Goal: Transaction & Acquisition: Obtain resource

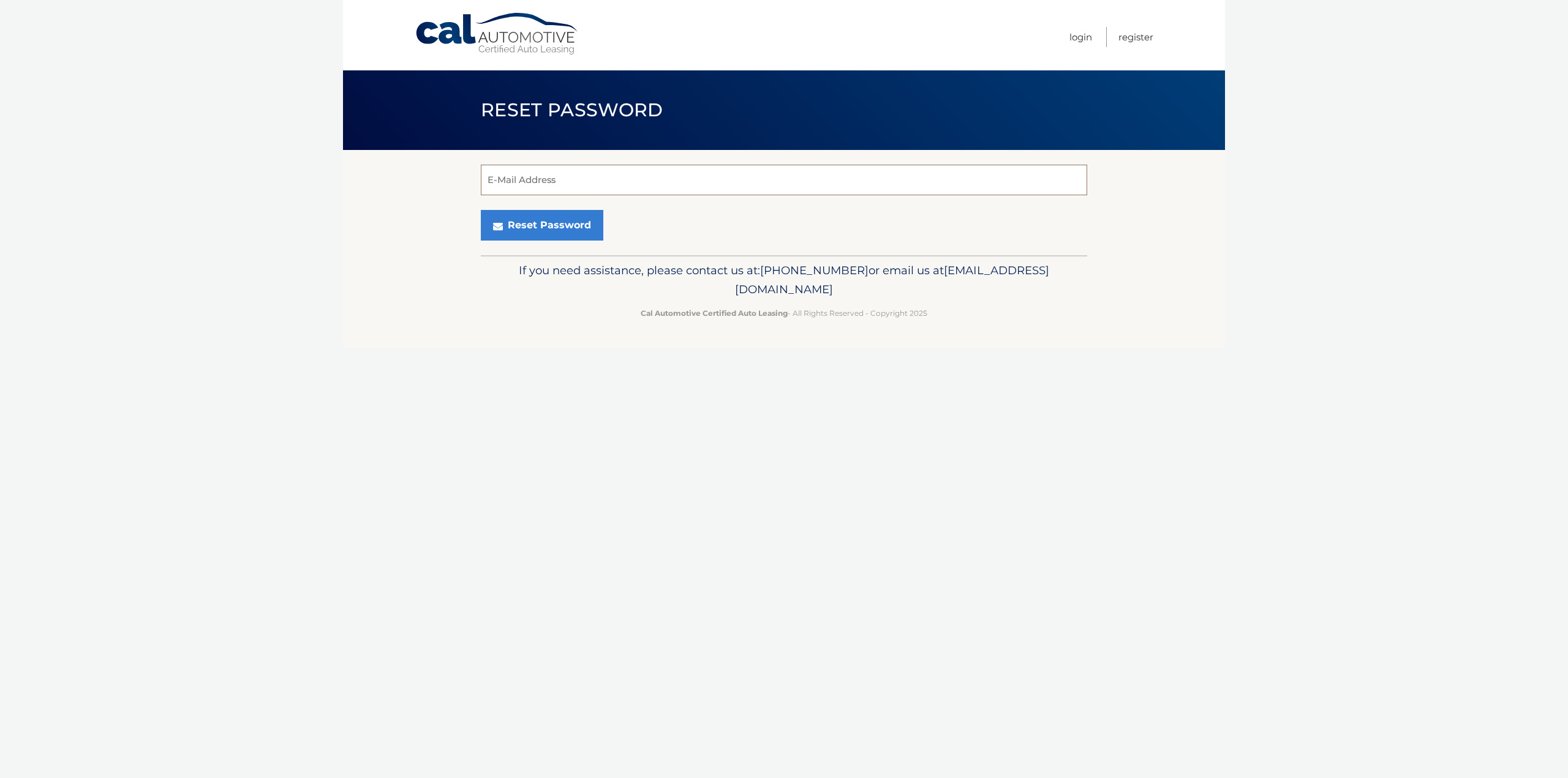
click at [545, 177] on input "E-Mail Address" at bounding box center [784, 180] width 606 height 31
type input "amar.eldaher@gmail.com"
click at [552, 228] on button "Reset Password" at bounding box center [542, 225] width 122 height 31
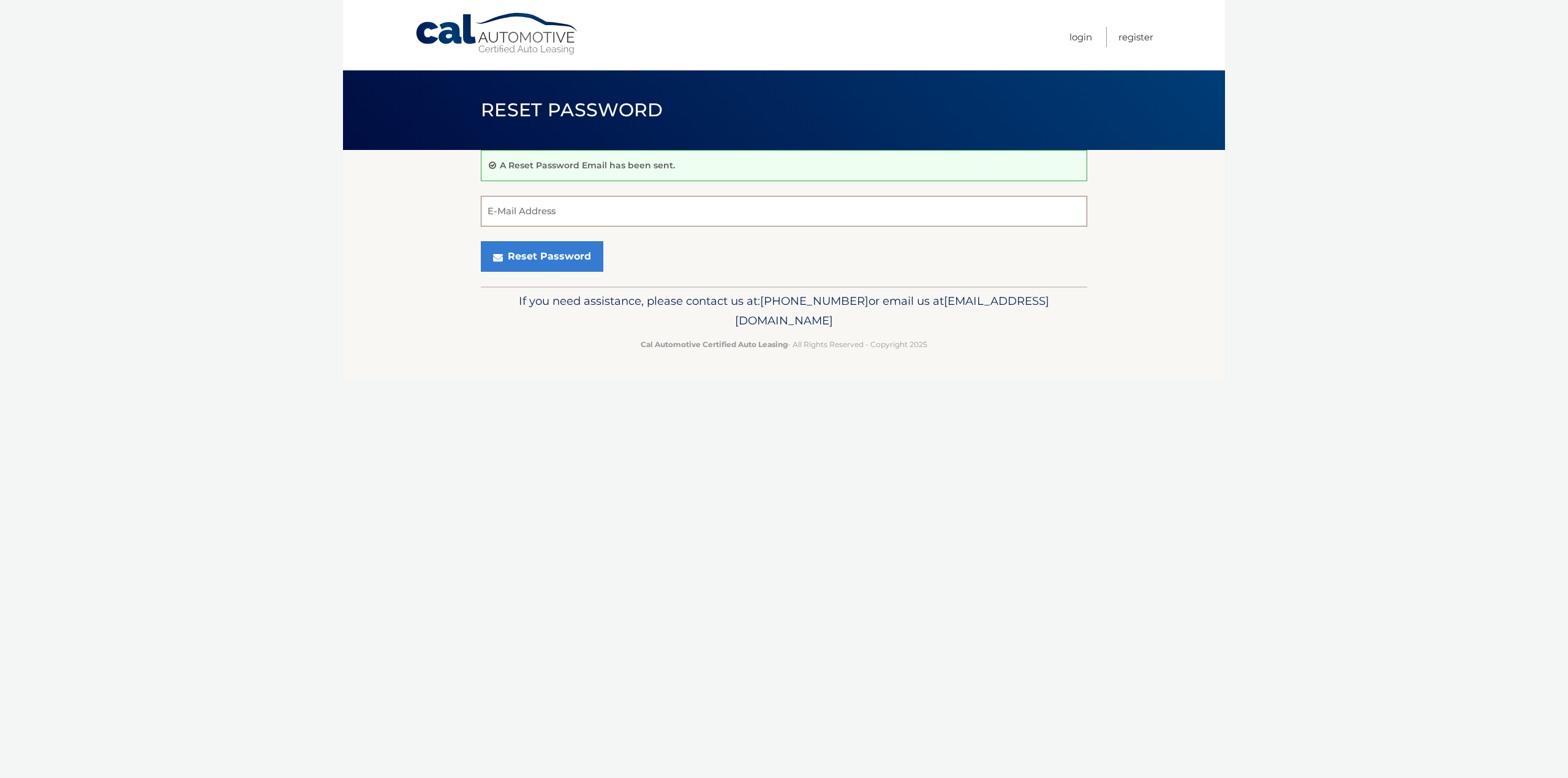
click at [557, 214] on input "E-Mail Address" at bounding box center [784, 211] width 606 height 31
click at [475, 33] on link "Cal Automotive" at bounding box center [497, 34] width 165 height 43
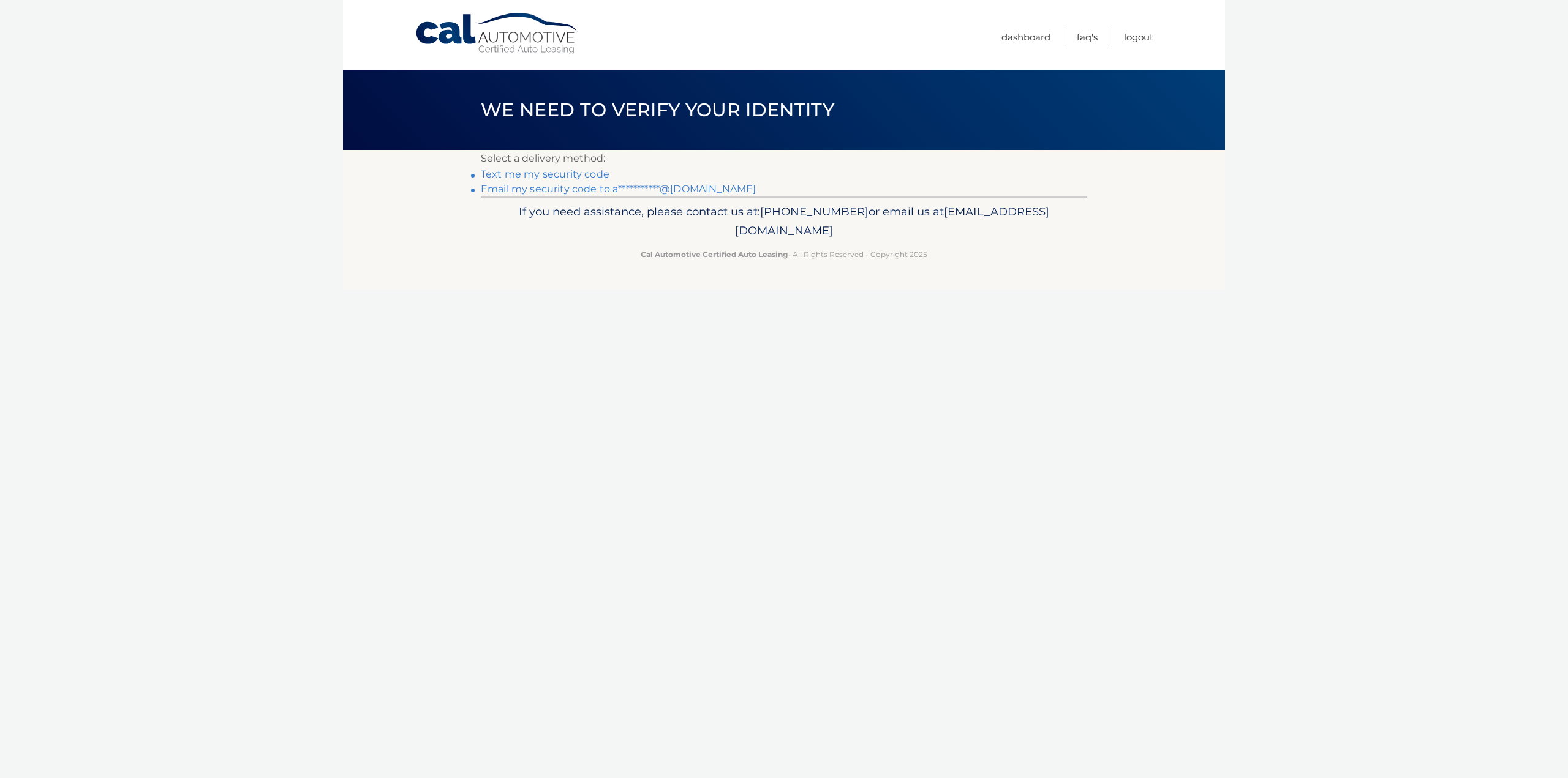
click at [518, 171] on link "Text me my security code" at bounding box center [545, 174] width 129 height 12
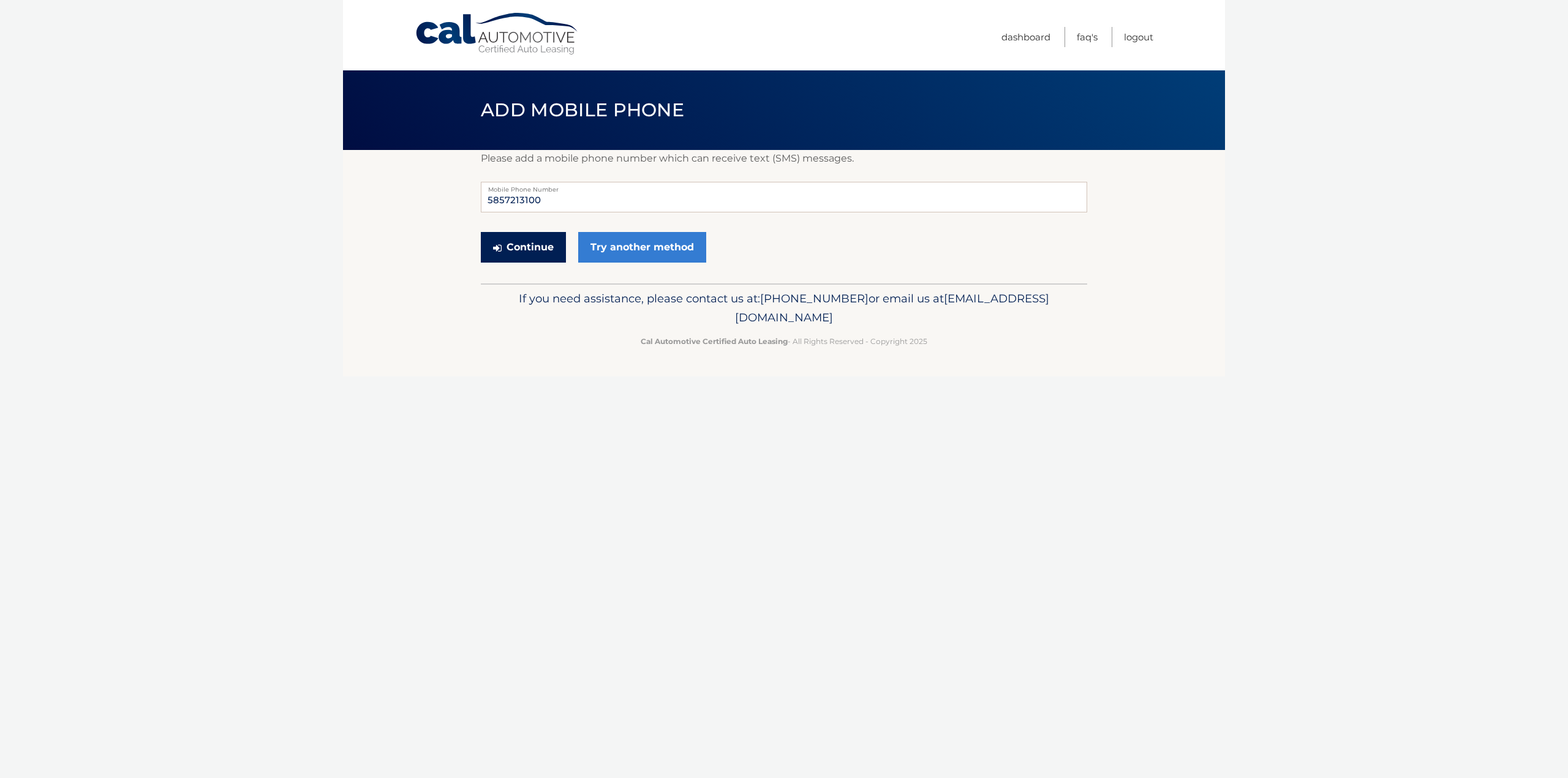
click at [524, 242] on button "Continue" at bounding box center [524, 247] width 85 height 31
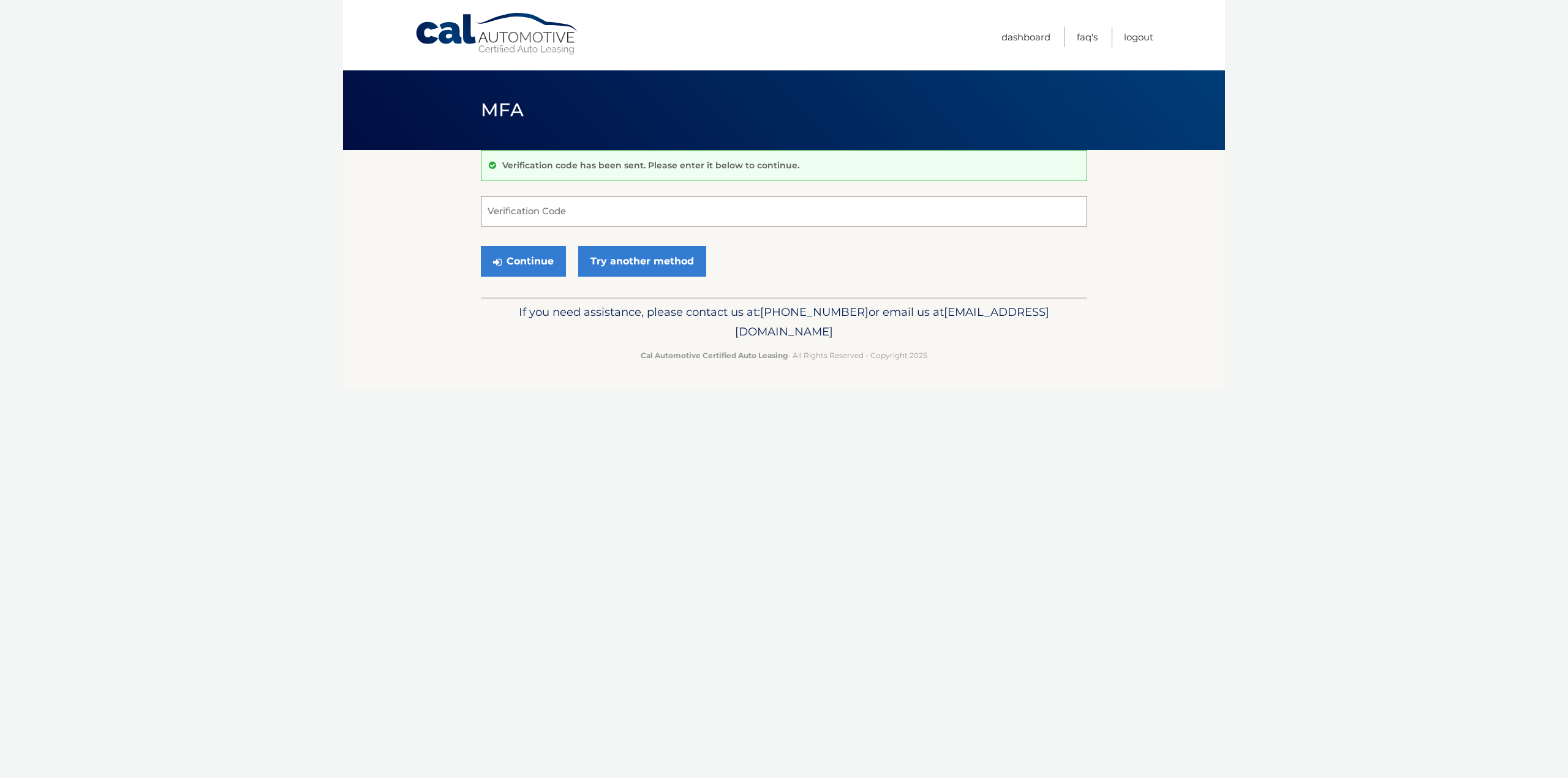
click at [537, 212] on input "Verification Code" at bounding box center [784, 211] width 606 height 31
click at [552, 216] on input "Verification Code" at bounding box center [784, 211] width 606 height 31
click at [576, 224] on input "Verification Code" at bounding box center [784, 211] width 606 height 31
click at [621, 258] on link "Try another method" at bounding box center [643, 261] width 128 height 31
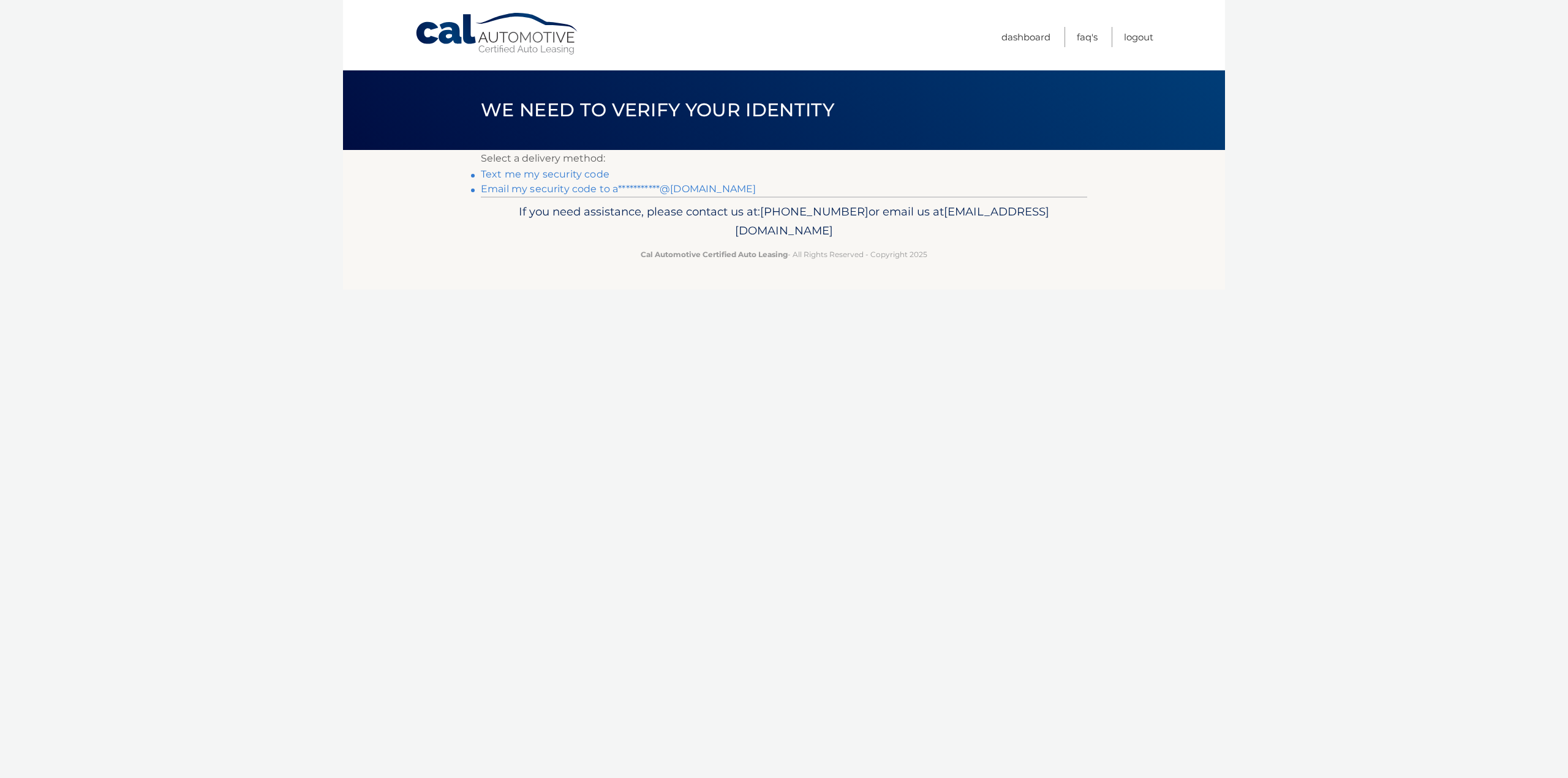
click at [581, 191] on link "**********" at bounding box center [619, 189] width 275 height 12
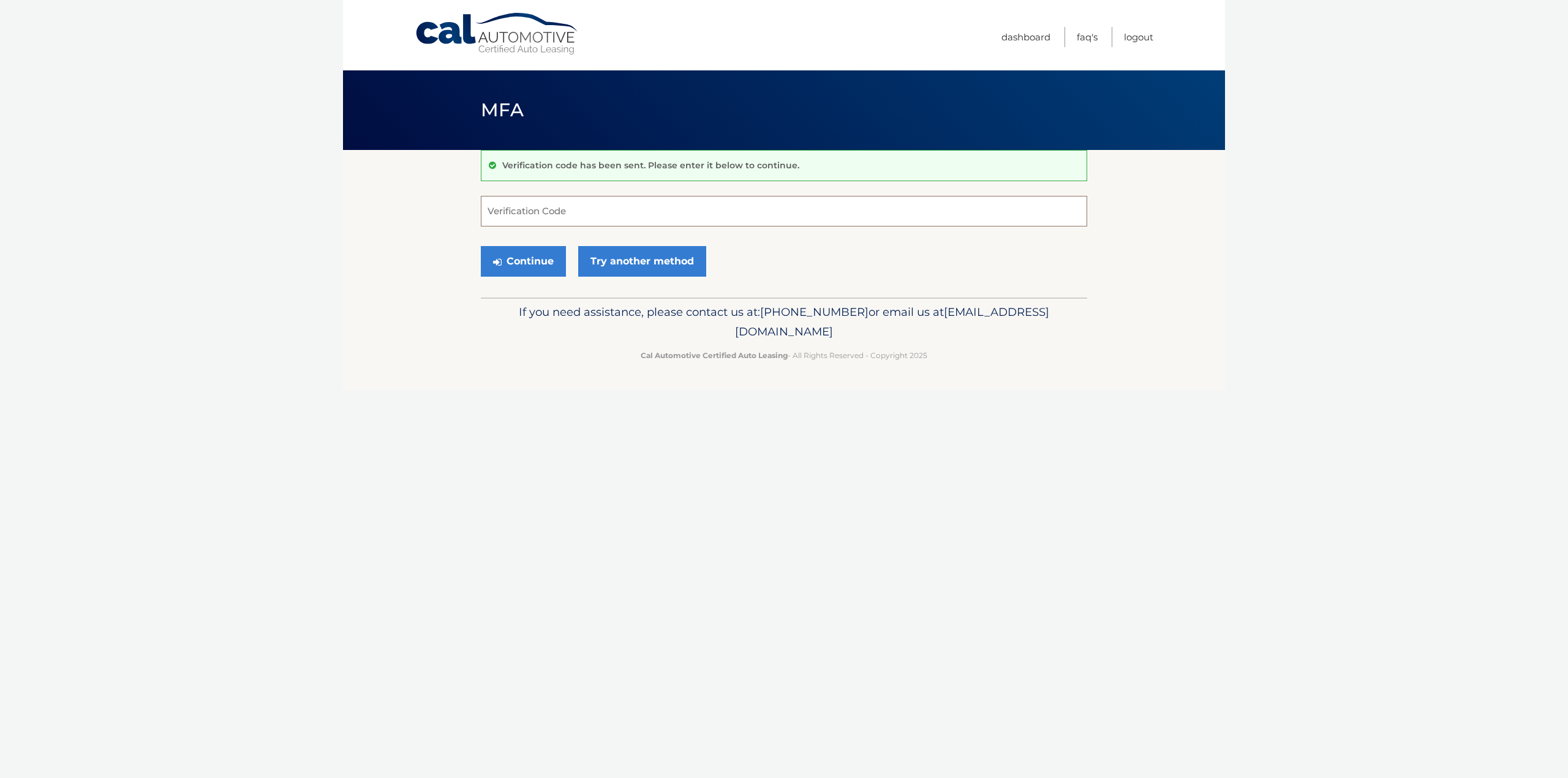
click at [585, 212] on input "Verification Code" at bounding box center [784, 211] width 606 height 31
type input "389952"
click at [552, 250] on button "Continue" at bounding box center [524, 261] width 85 height 31
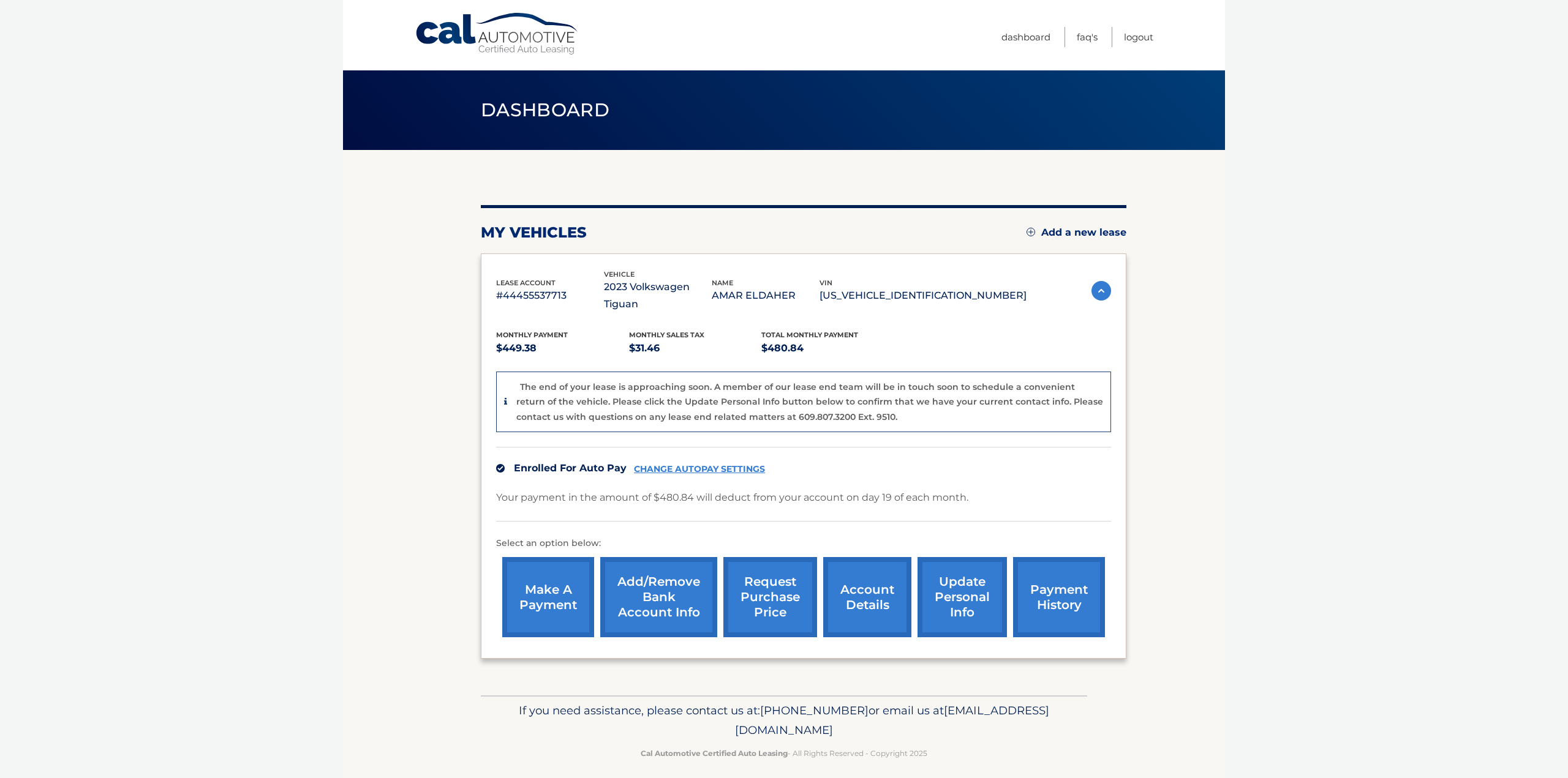
click at [662, 340] on p "$31.46" at bounding box center [695, 348] width 133 height 17
click at [552, 340] on p "$449.38" at bounding box center [563, 348] width 133 height 17
click at [836, 340] on p "$480.84" at bounding box center [828, 348] width 133 height 17
click at [1102, 281] on img at bounding box center [1101, 291] width 20 height 20
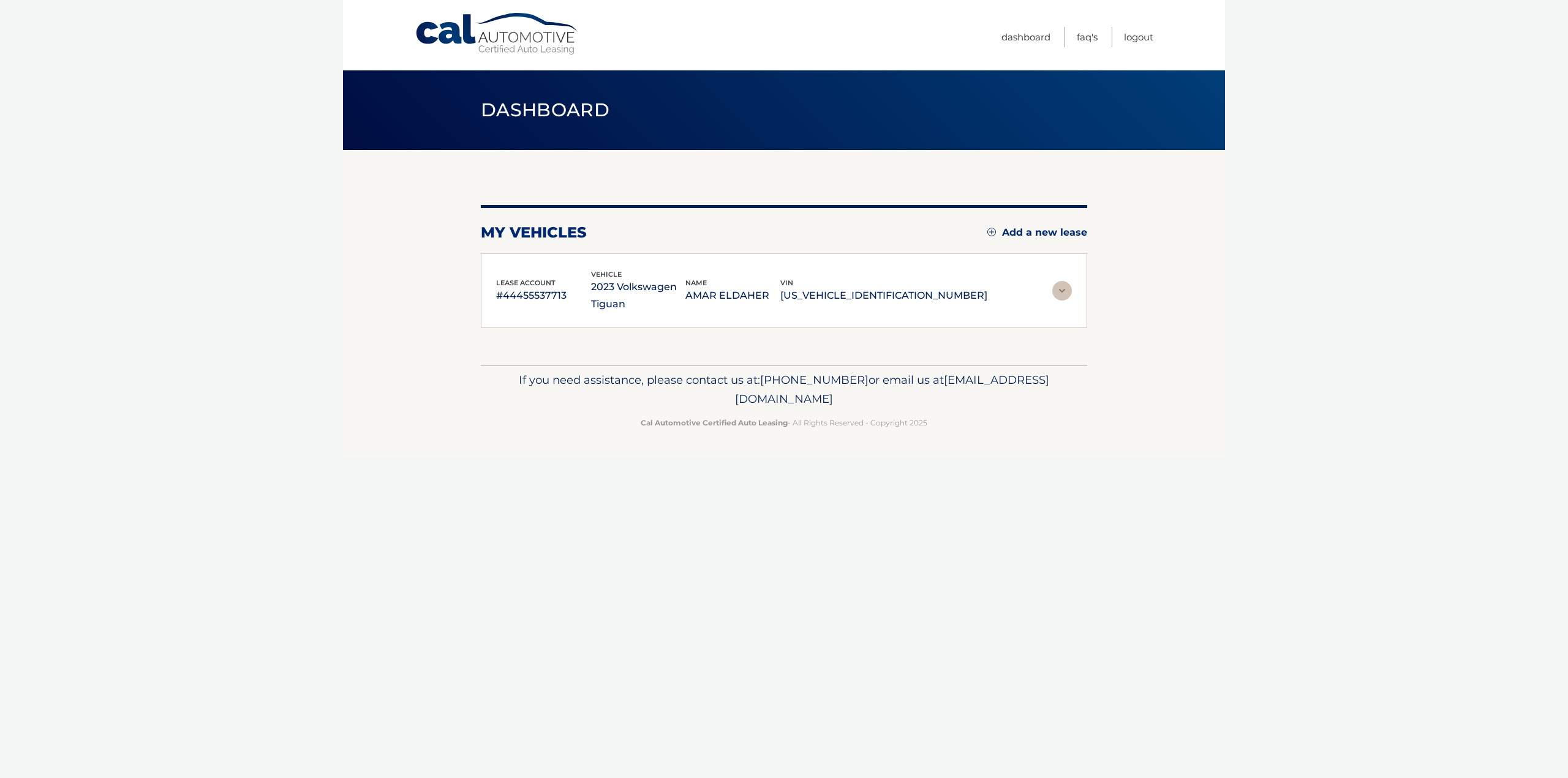
click at [1102, 280] on section "my vehicles Add a new lease lease account #44455537713 vehicle 2023 Volkswagen …" at bounding box center [784, 257] width 882 height 215
click at [1060, 293] on img at bounding box center [1062, 291] width 20 height 20
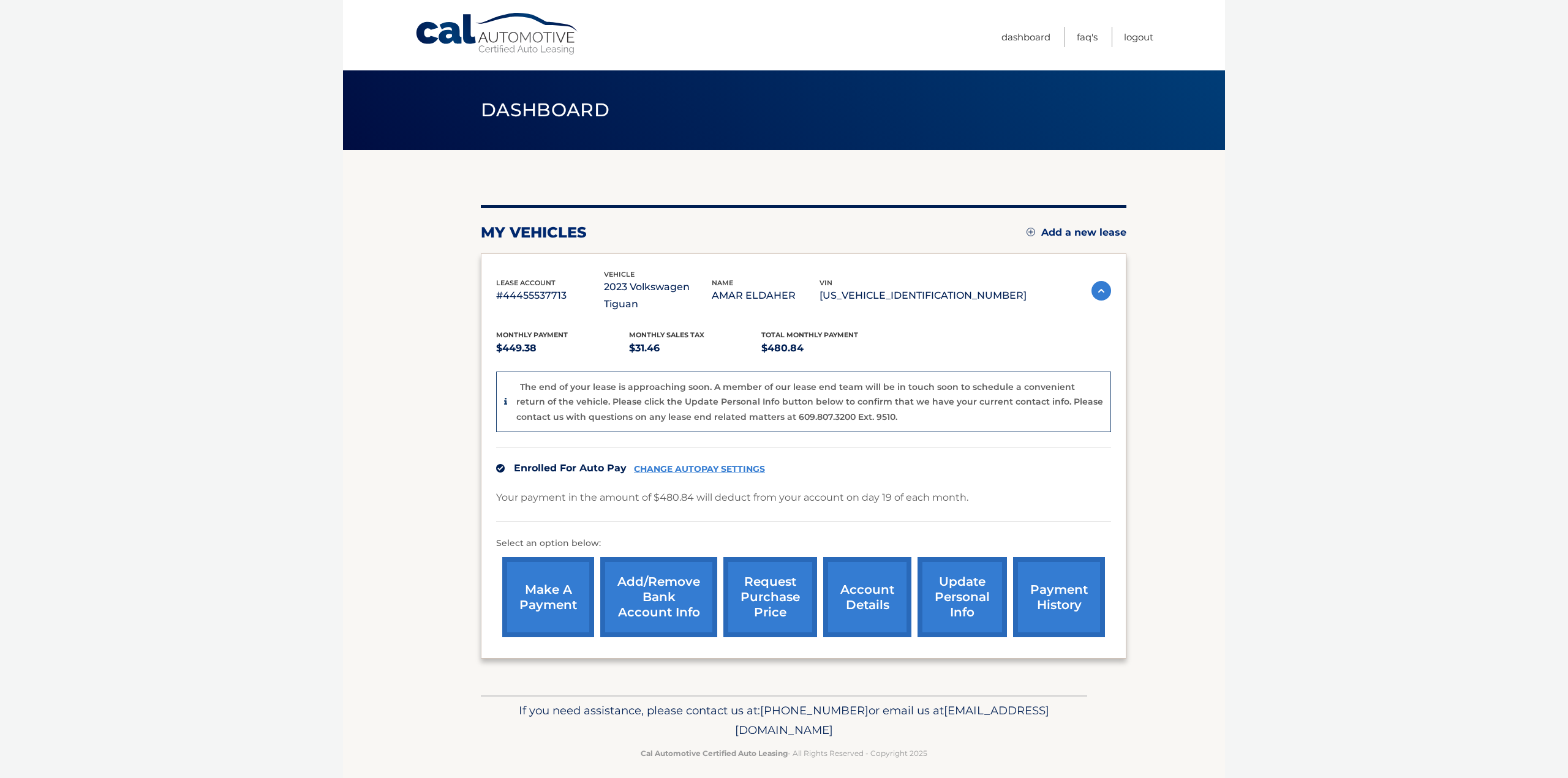
click at [742, 596] on link "request purchase price" at bounding box center [770, 597] width 94 height 81
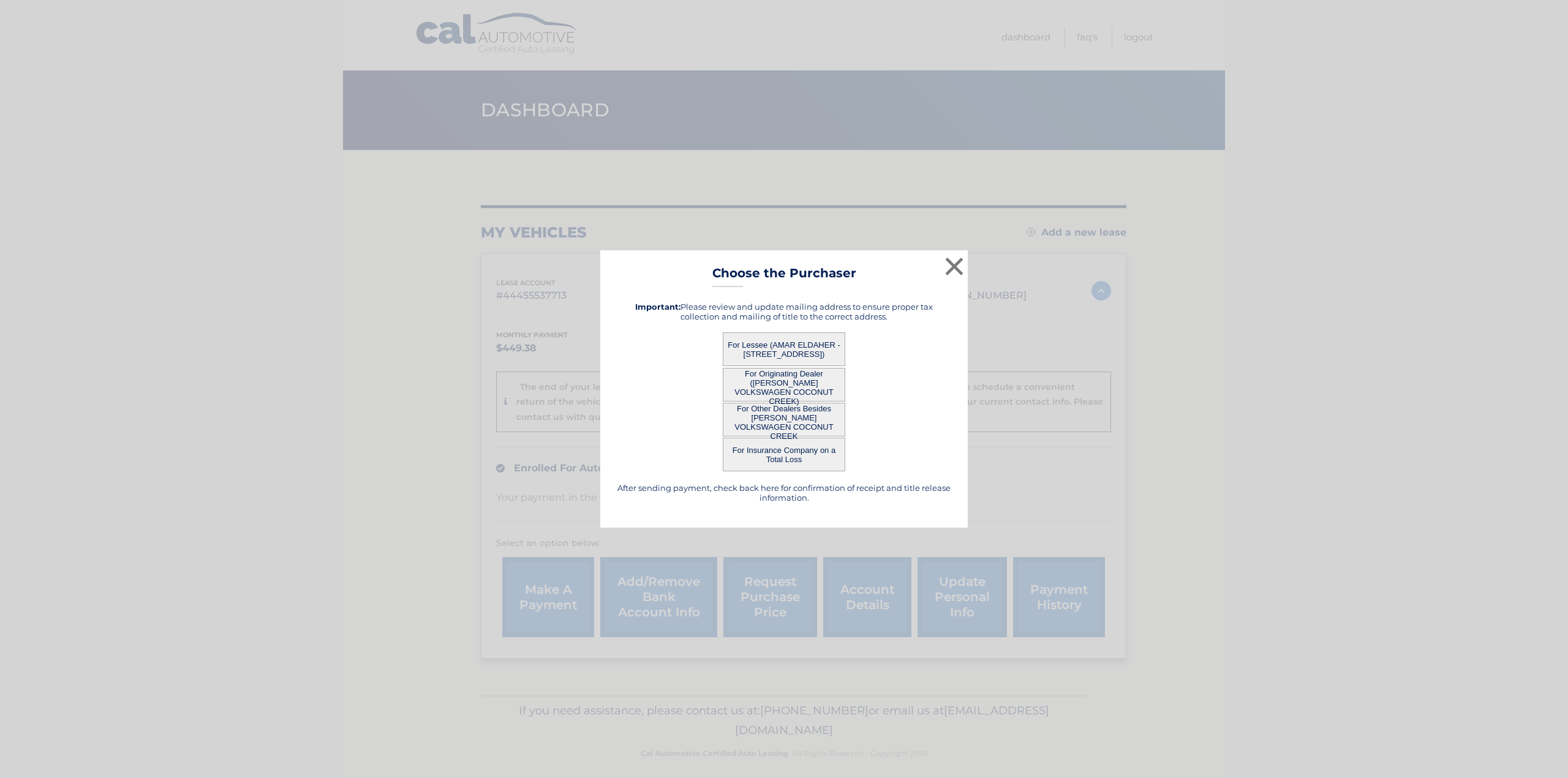
click at [767, 348] on button "For Lessee (AMAR ELDAHER - [STREET_ADDRESS])" at bounding box center [784, 349] width 122 height 34
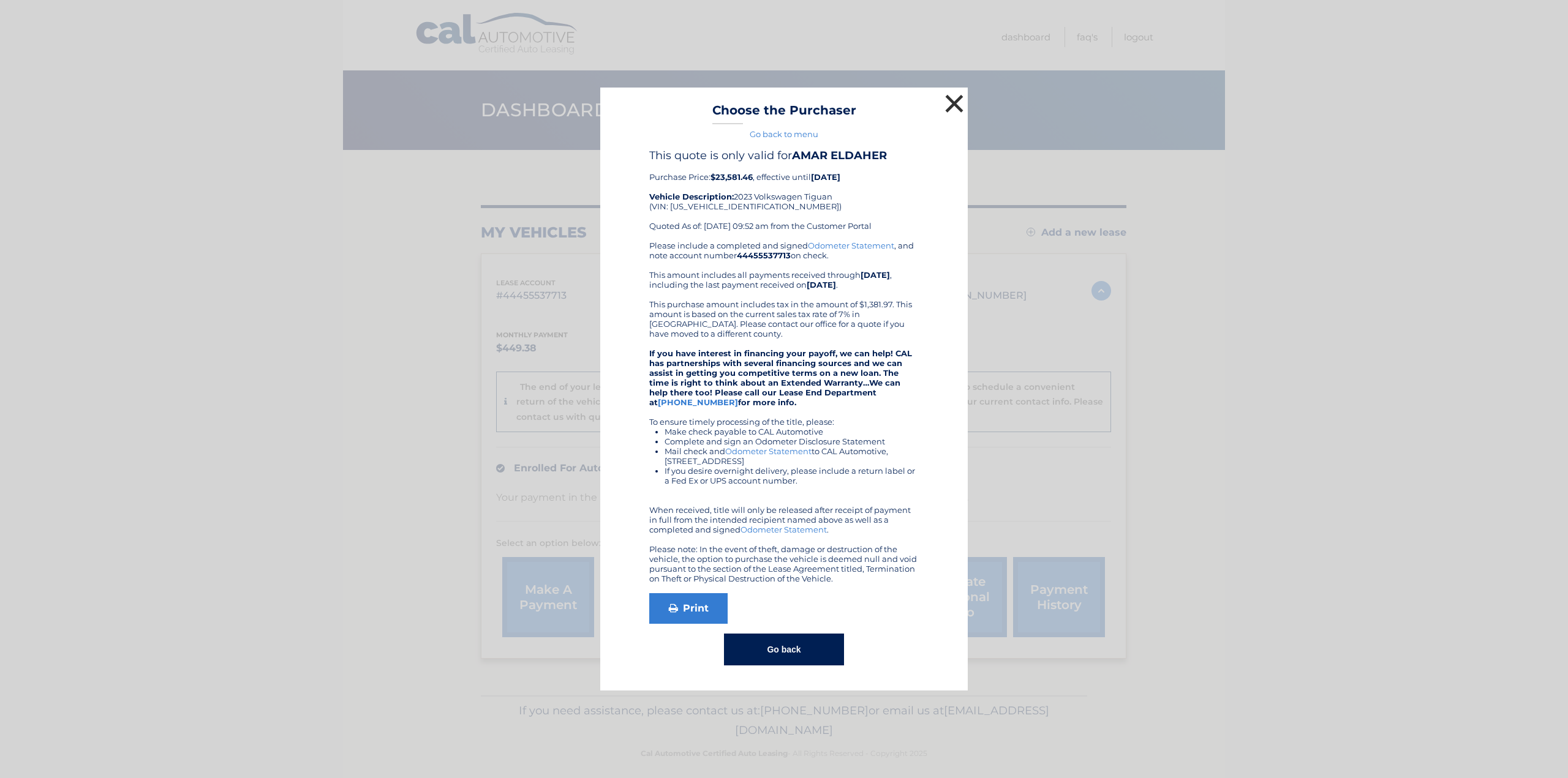
click at [951, 96] on button "×" at bounding box center [954, 103] width 24 height 24
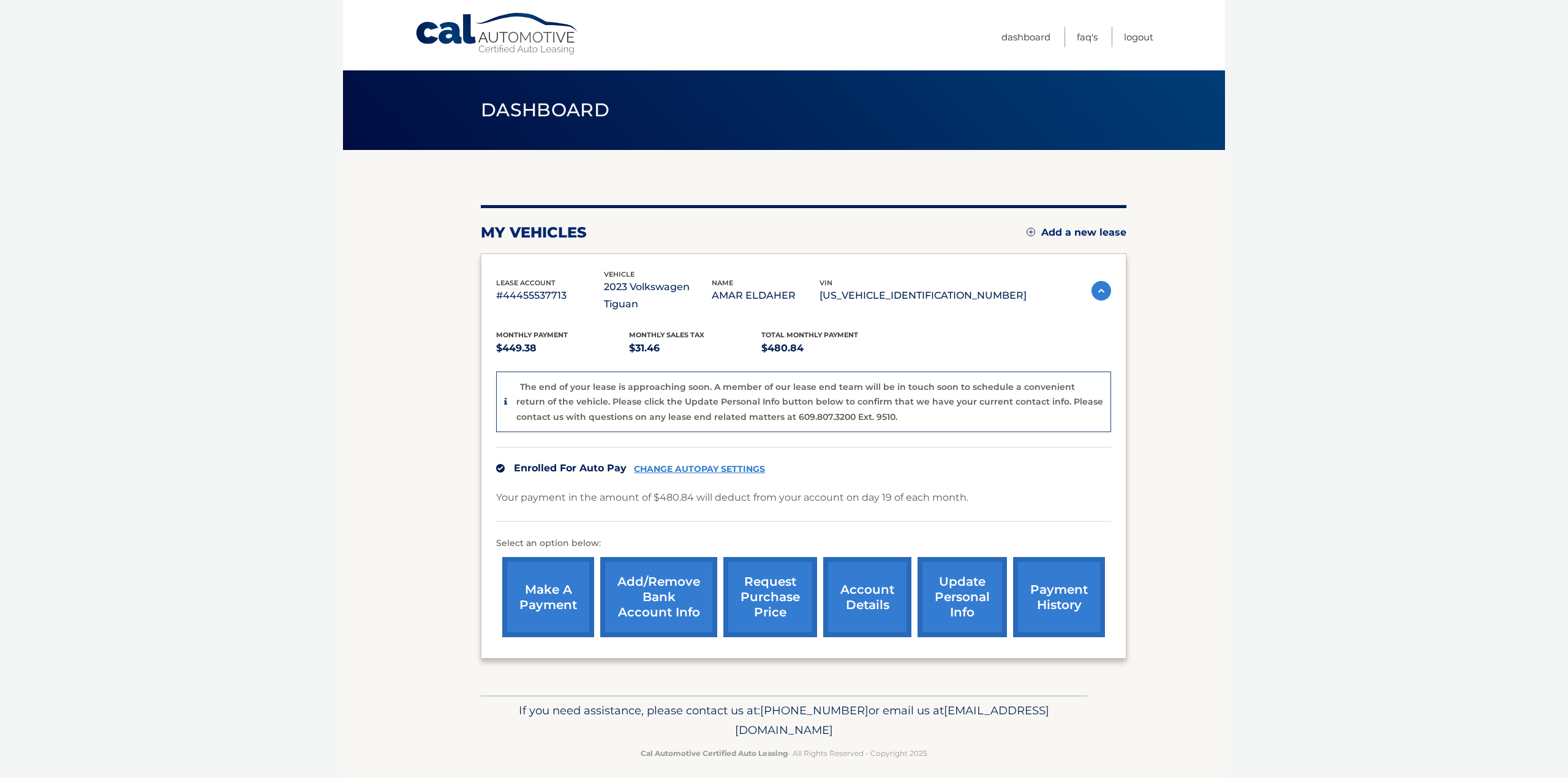
click at [865, 581] on link "account details" at bounding box center [868, 597] width 89 height 81
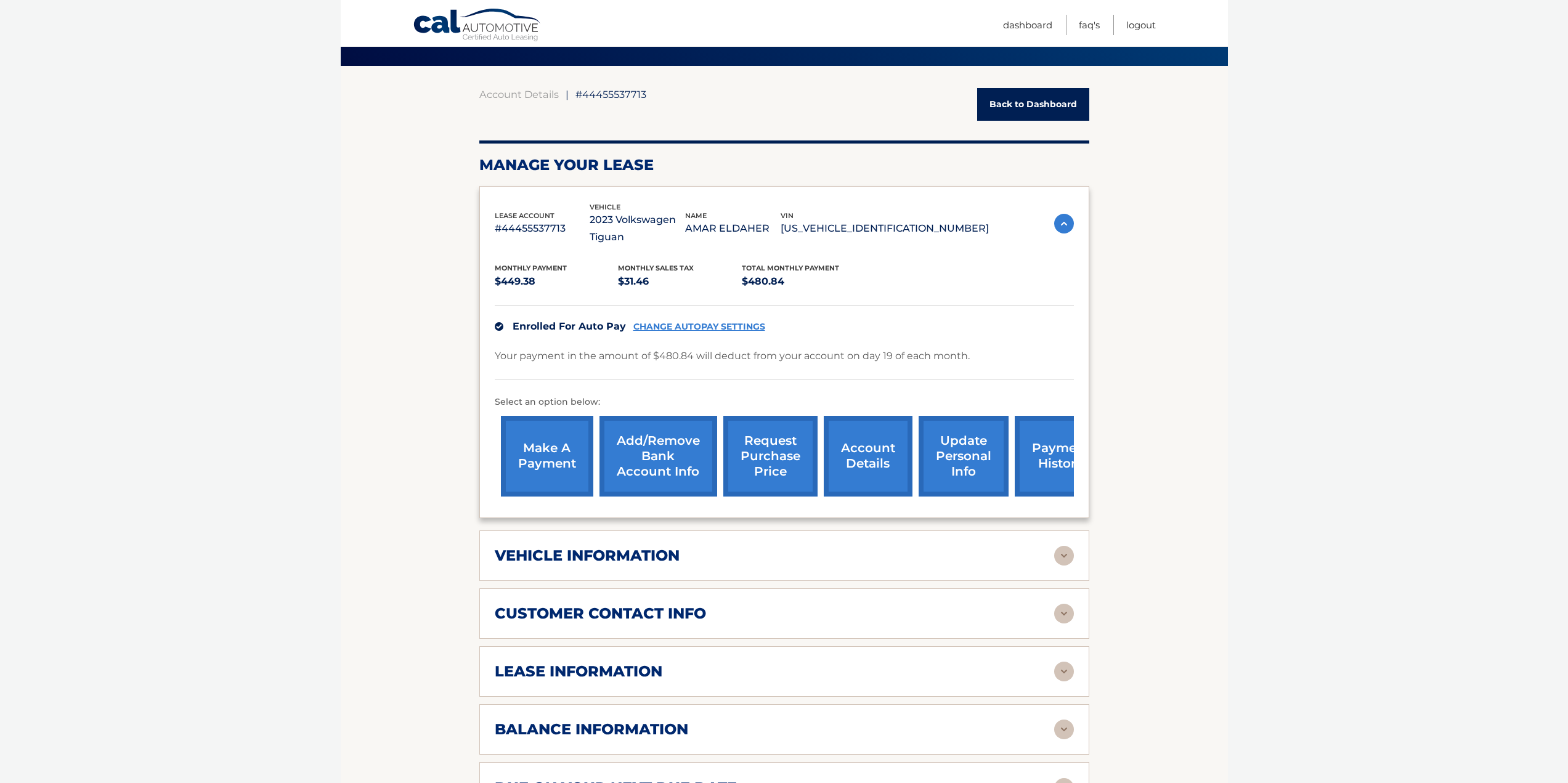
scroll to position [123, 0]
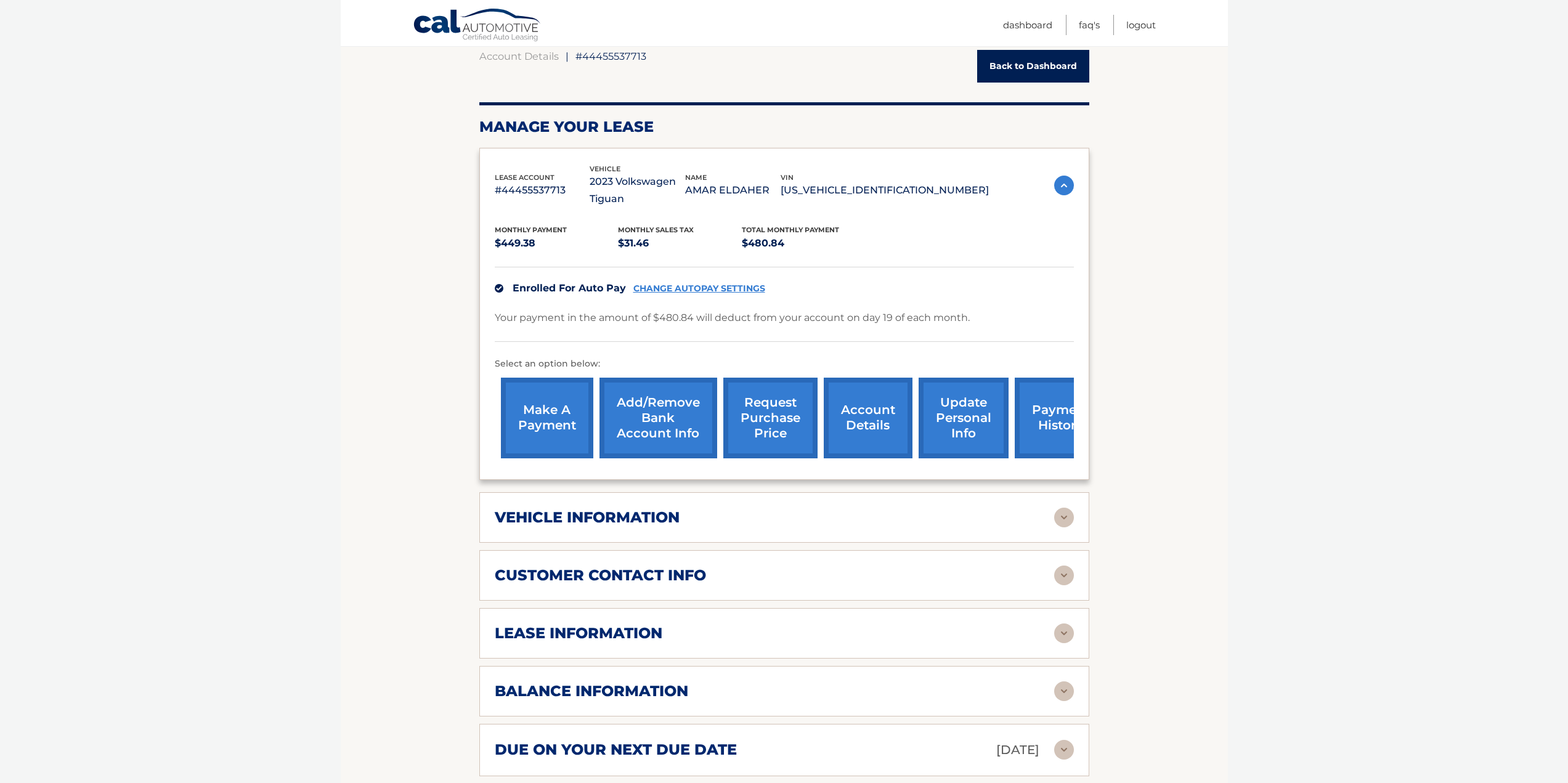
click at [1055, 513] on img at bounding box center [1063, 517] width 20 height 20
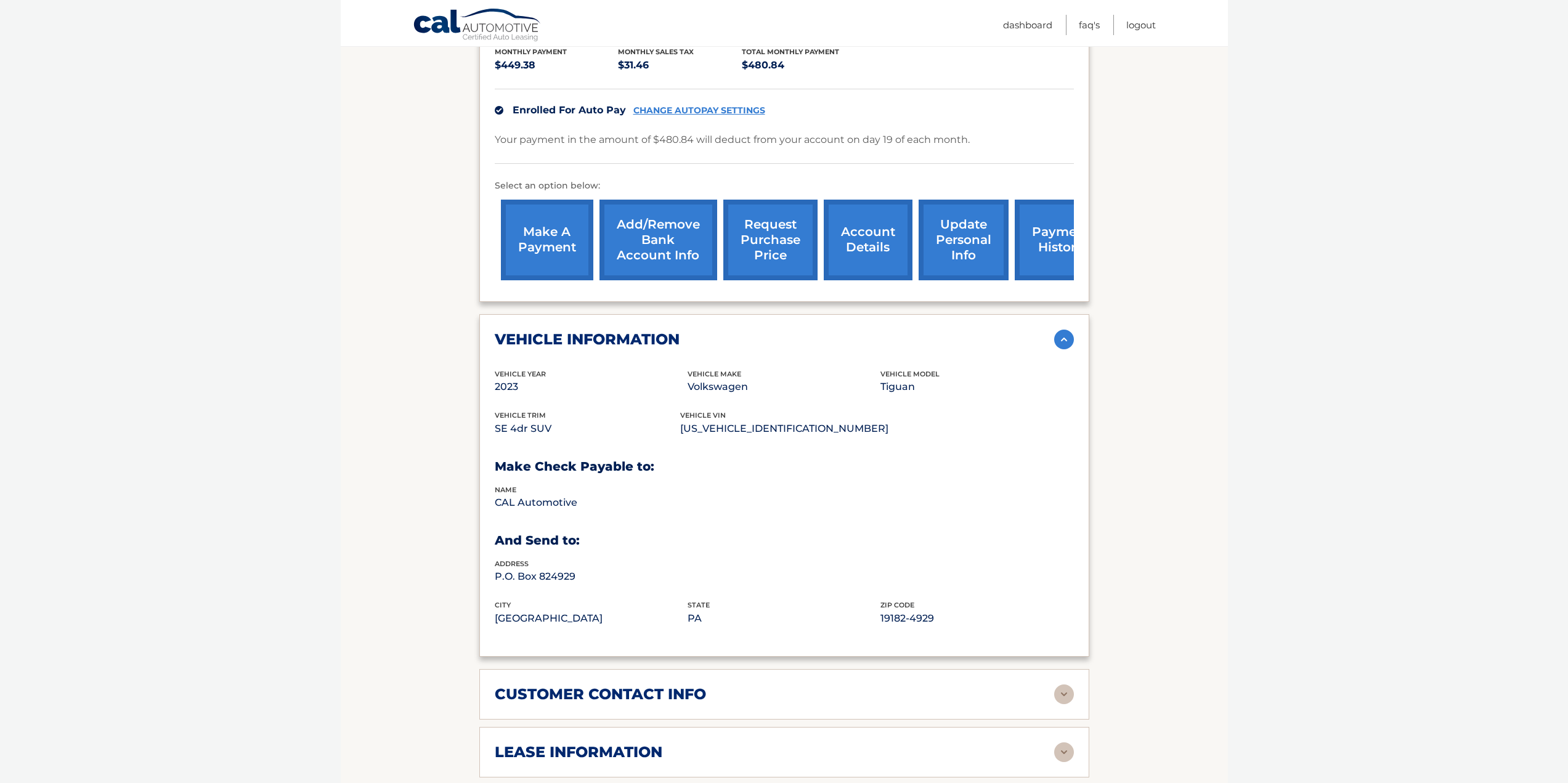
scroll to position [370, 0]
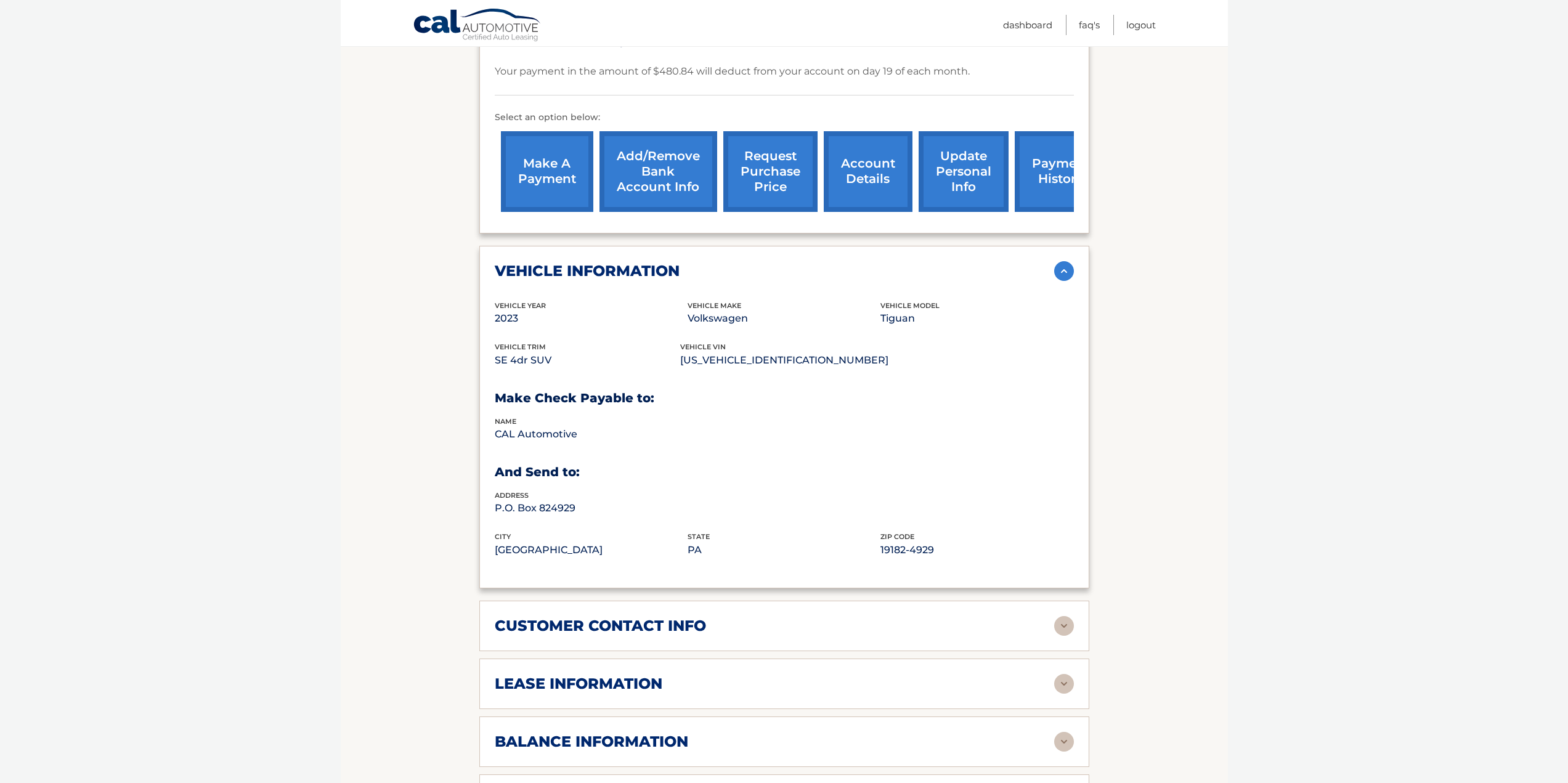
click at [1076, 630] on div "customer contact info full name [PERSON_NAME] street address [STREET_ADDRESS] c…" at bounding box center [784, 626] width 610 height 51
click at [1070, 633] on img at bounding box center [1063, 626] width 20 height 20
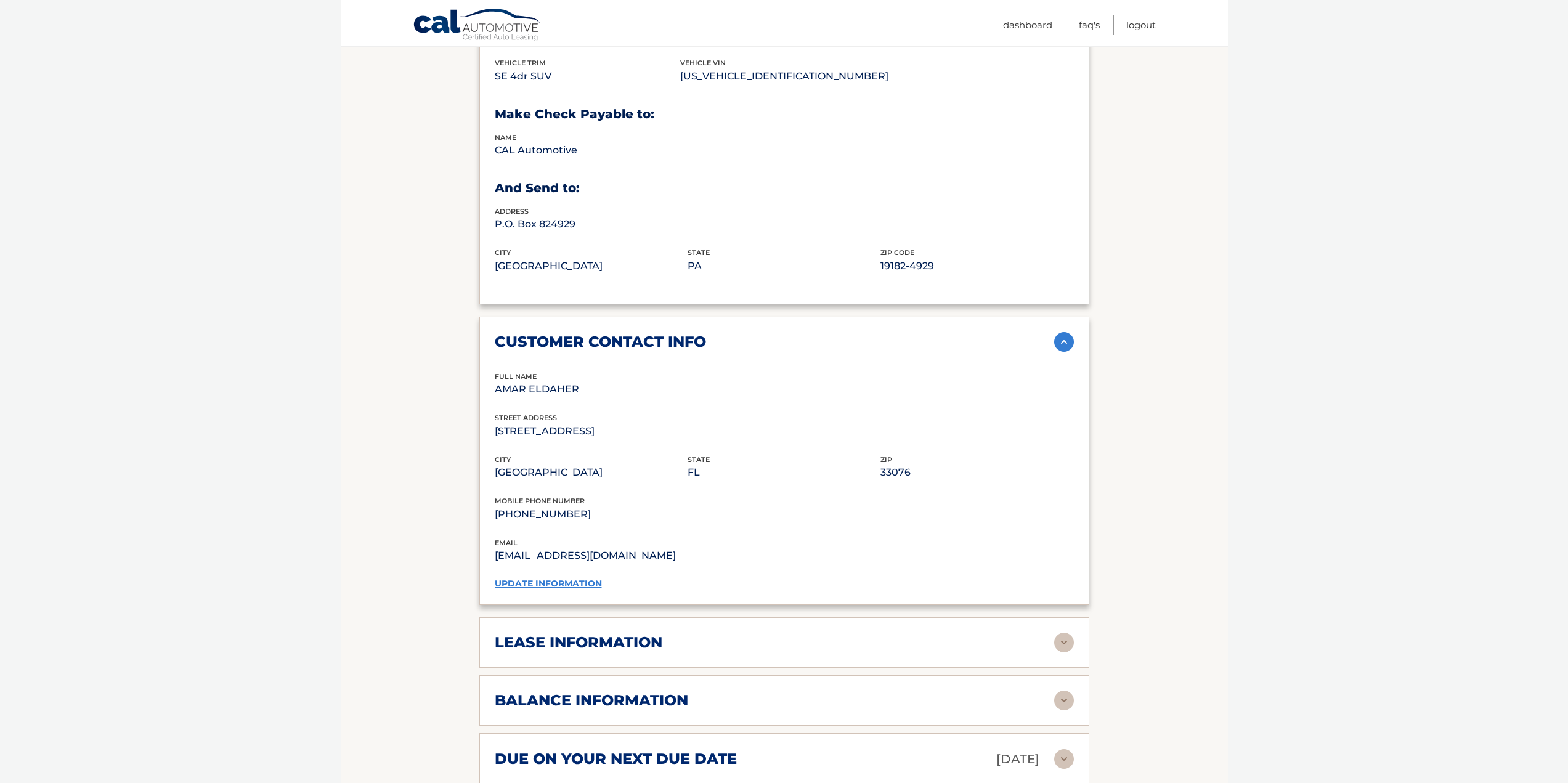
scroll to position [801, 0]
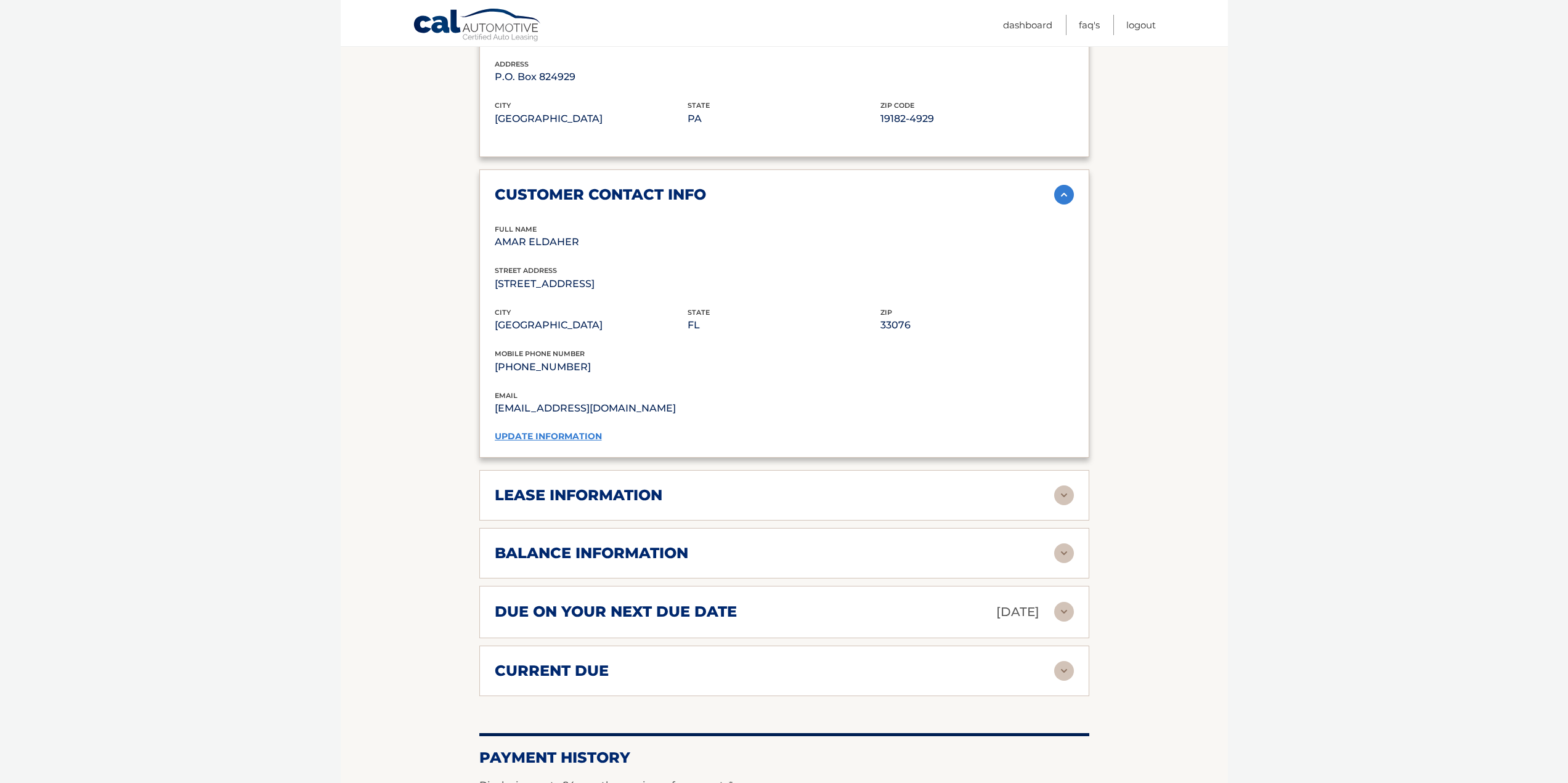
click at [1061, 498] on img at bounding box center [1063, 495] width 20 height 20
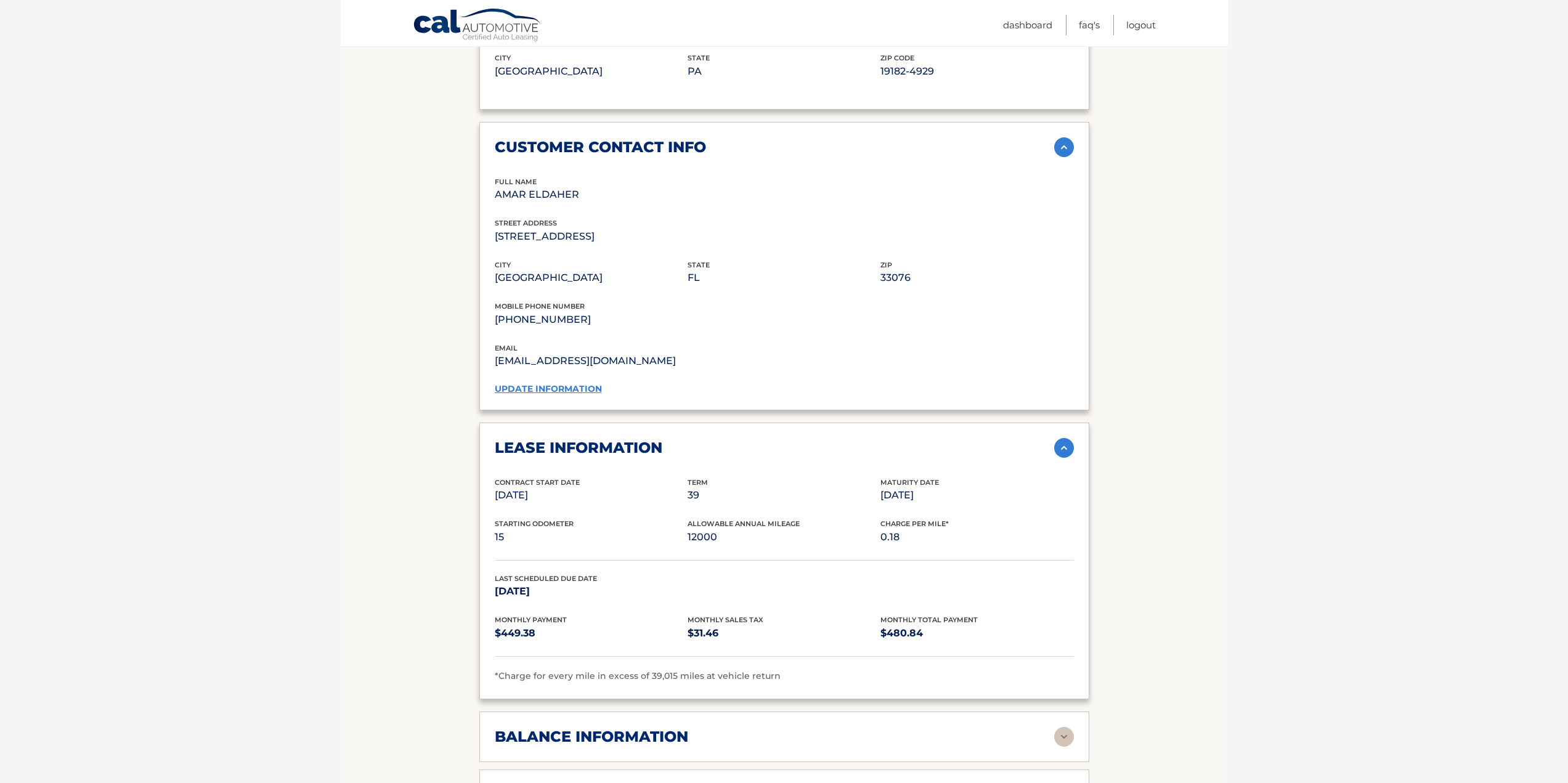
scroll to position [924, 0]
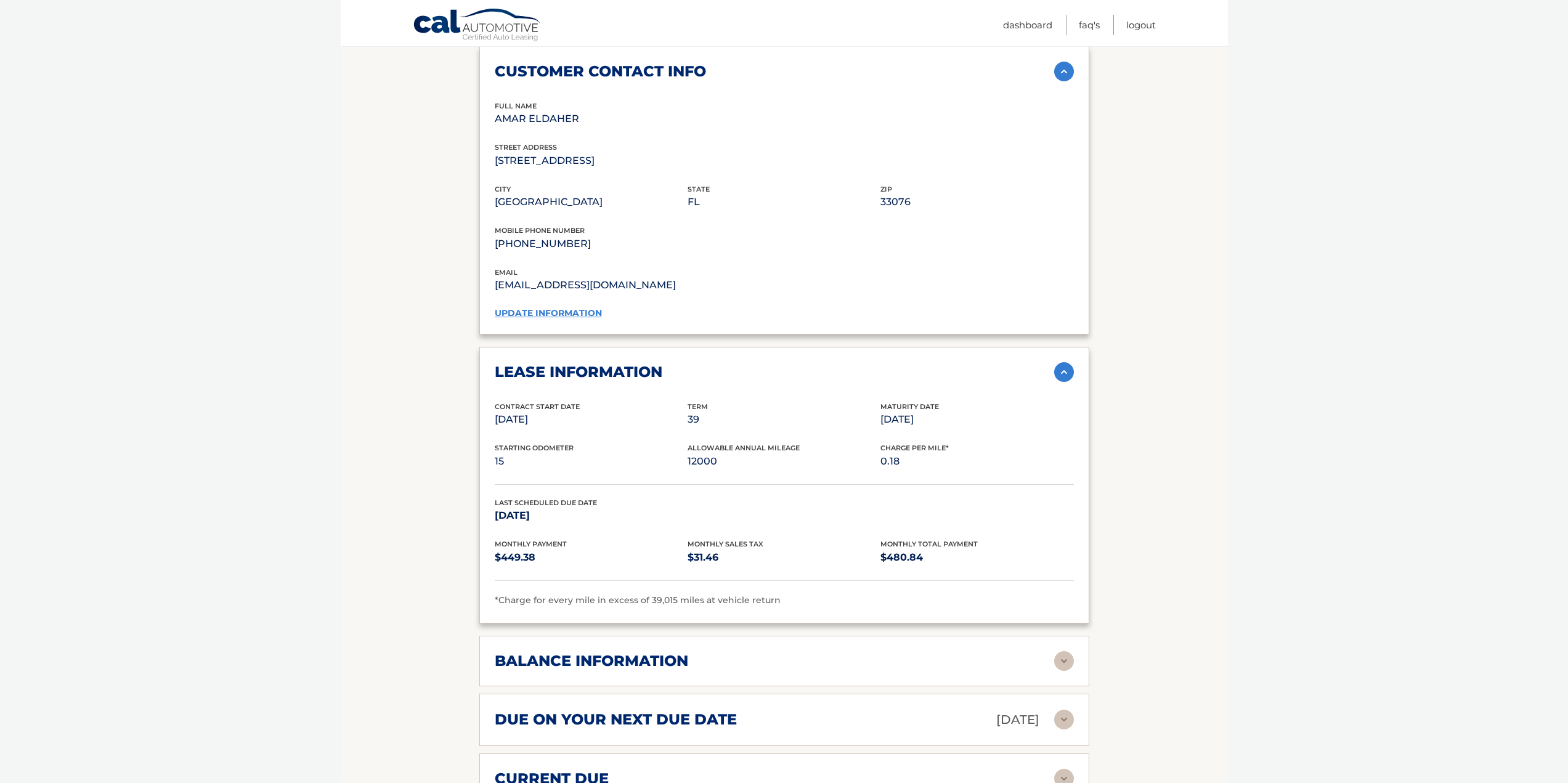
drag, startPoint x: 707, startPoint y: 413, endPoint x: 672, endPoint y: 413, distance: 35.0
click at [672, 413] on div "Contract Start Date [DATE] Term 39 Maturity Date [DATE]" at bounding box center [784, 422] width 579 height 42
click at [618, 422] on p "[DATE]" at bounding box center [590, 420] width 193 height 17
drag, startPoint x: 571, startPoint y: 420, endPoint x: 478, endPoint y: 413, distance: 93.3
click at [479, 413] on div "lease information Contract Start Date [DATE] Term 39 Maturity Date [DATE] Start…" at bounding box center [784, 485] width 610 height 277
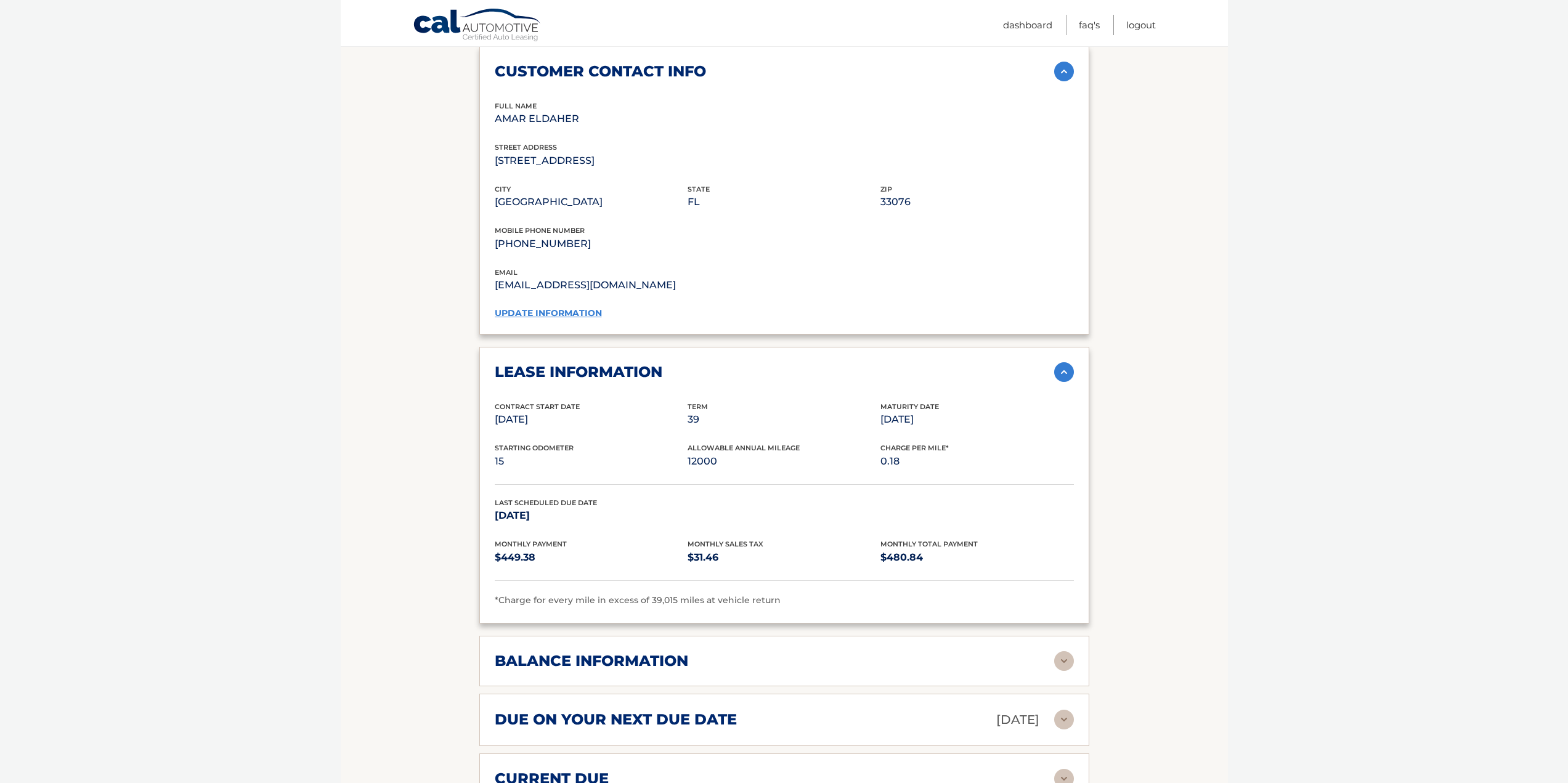
click at [943, 429] on div "Contract Start Date [DATE] Term 39 Maturity Date [DATE]" at bounding box center [784, 422] width 579 height 42
drag, startPoint x: 947, startPoint y: 421, endPoint x: 883, endPoint y: 424, distance: 64.1
click at [883, 424] on p "[DATE]" at bounding box center [977, 420] width 193 height 17
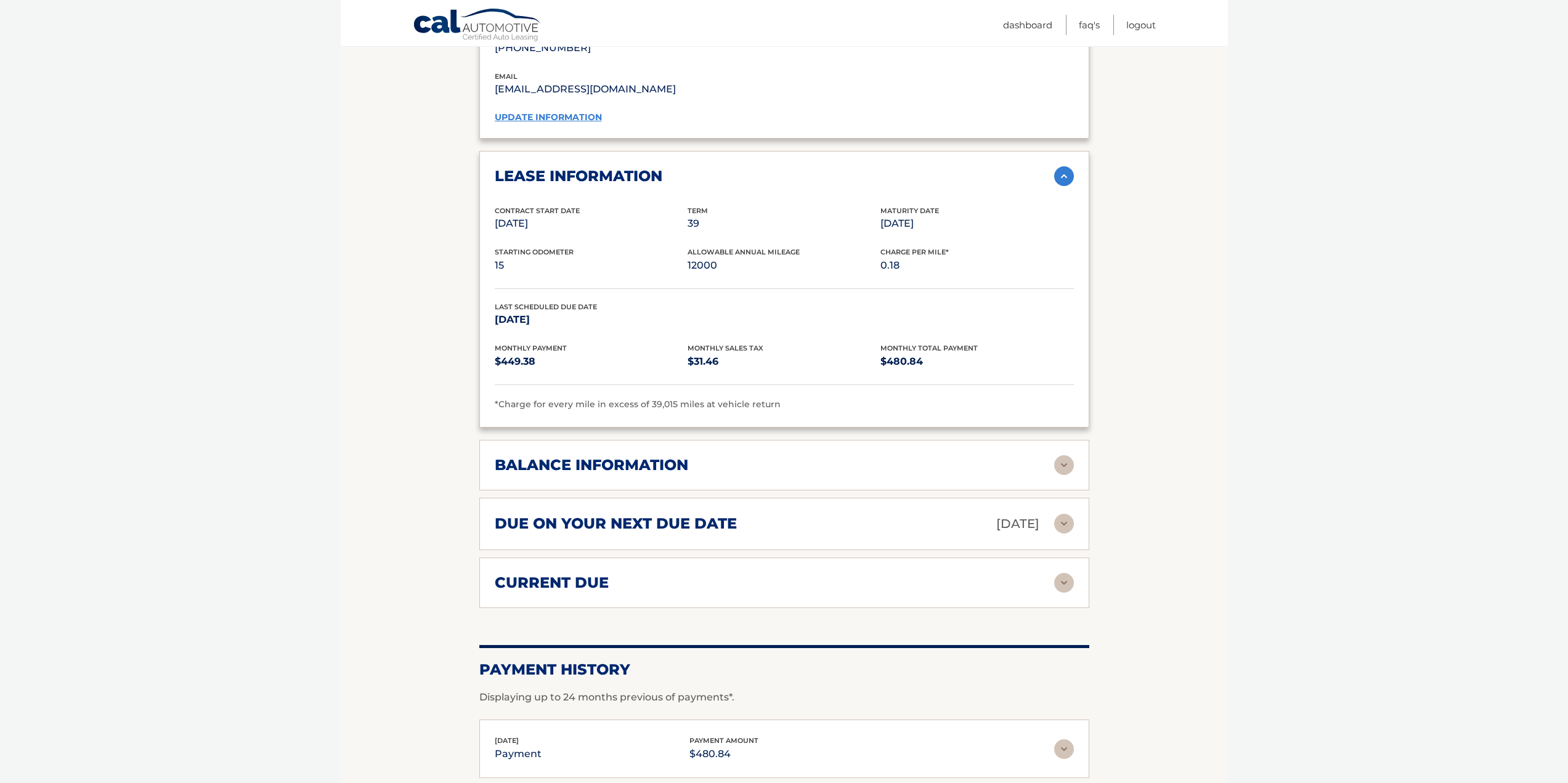
scroll to position [1171, 0]
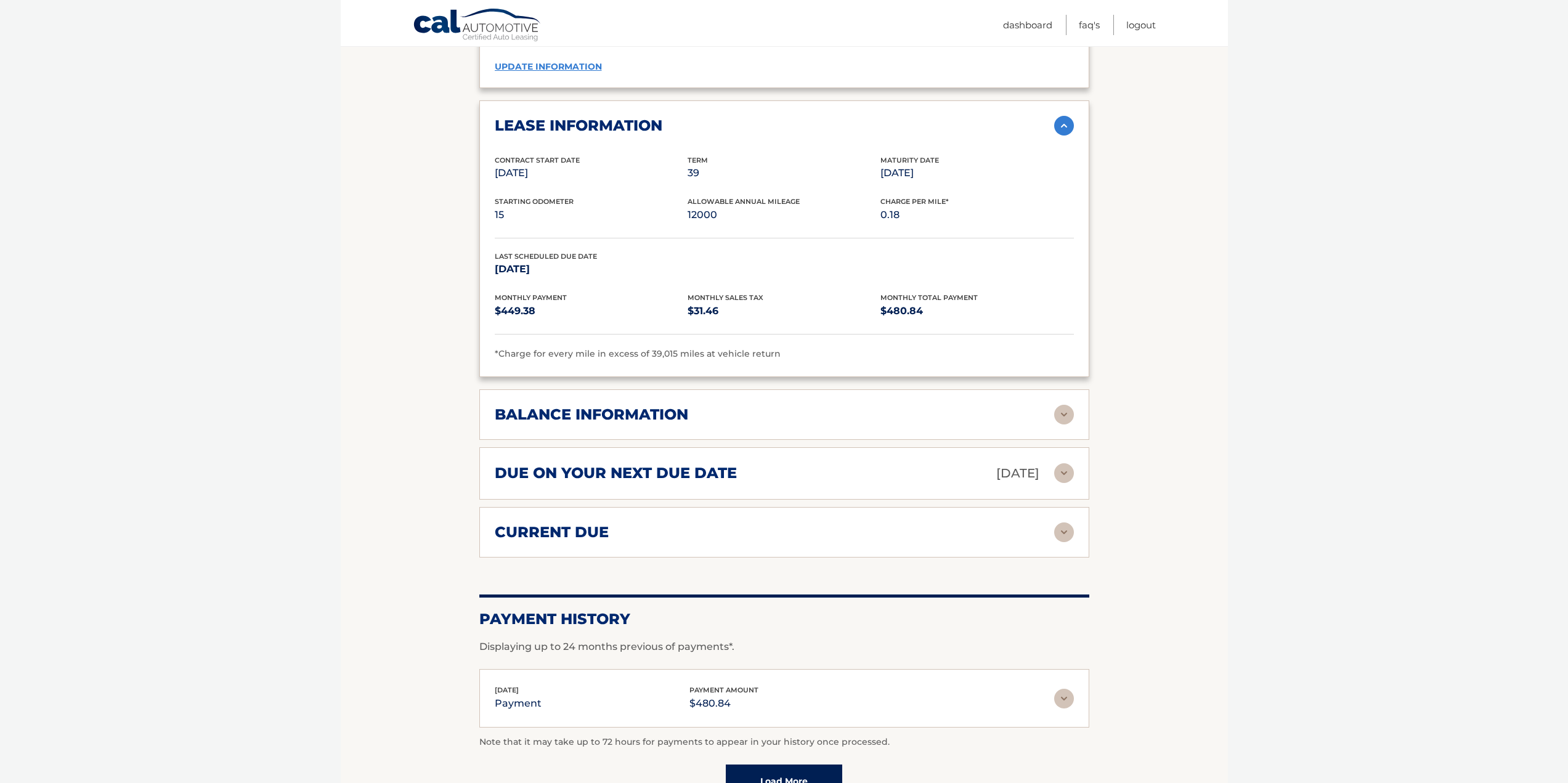
click at [1062, 412] on img at bounding box center [1063, 414] width 20 height 20
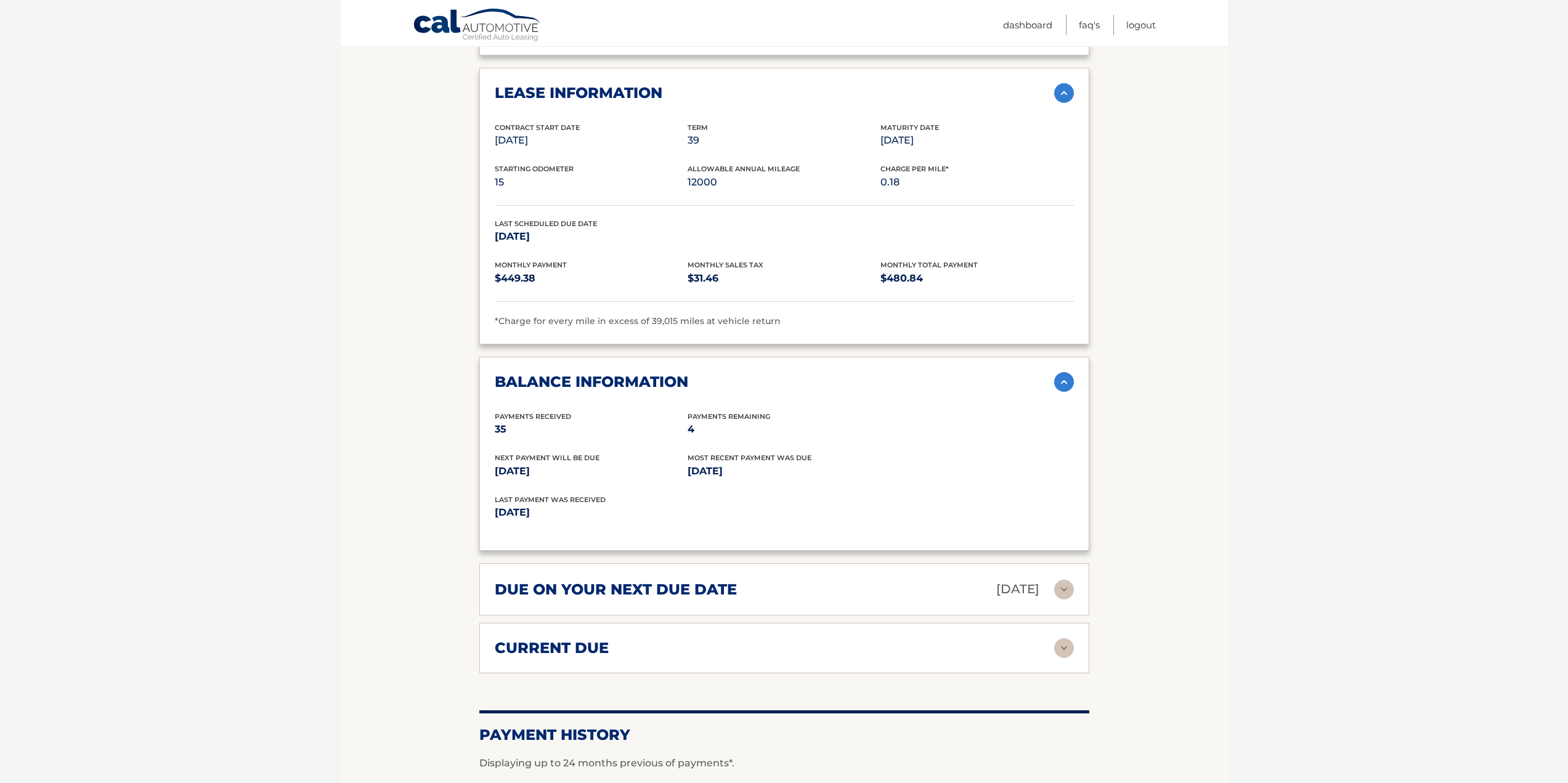
scroll to position [1232, 0]
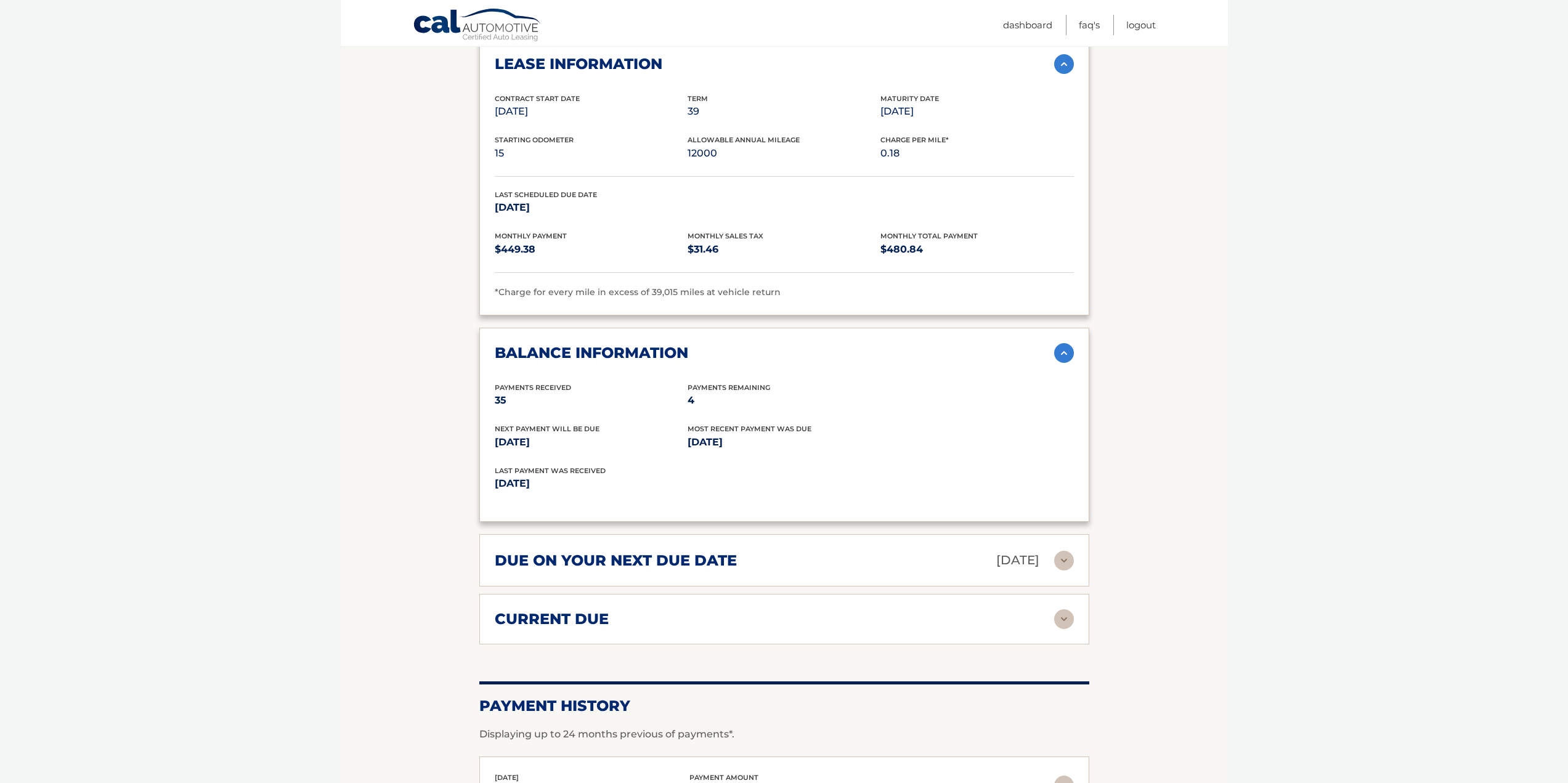
click at [739, 548] on div "due on your next due date [DATE] Late Charges $0.00 Miscellaneous Charges $0.00…" at bounding box center [784, 560] width 610 height 52
click at [1059, 624] on img at bounding box center [1063, 619] width 20 height 20
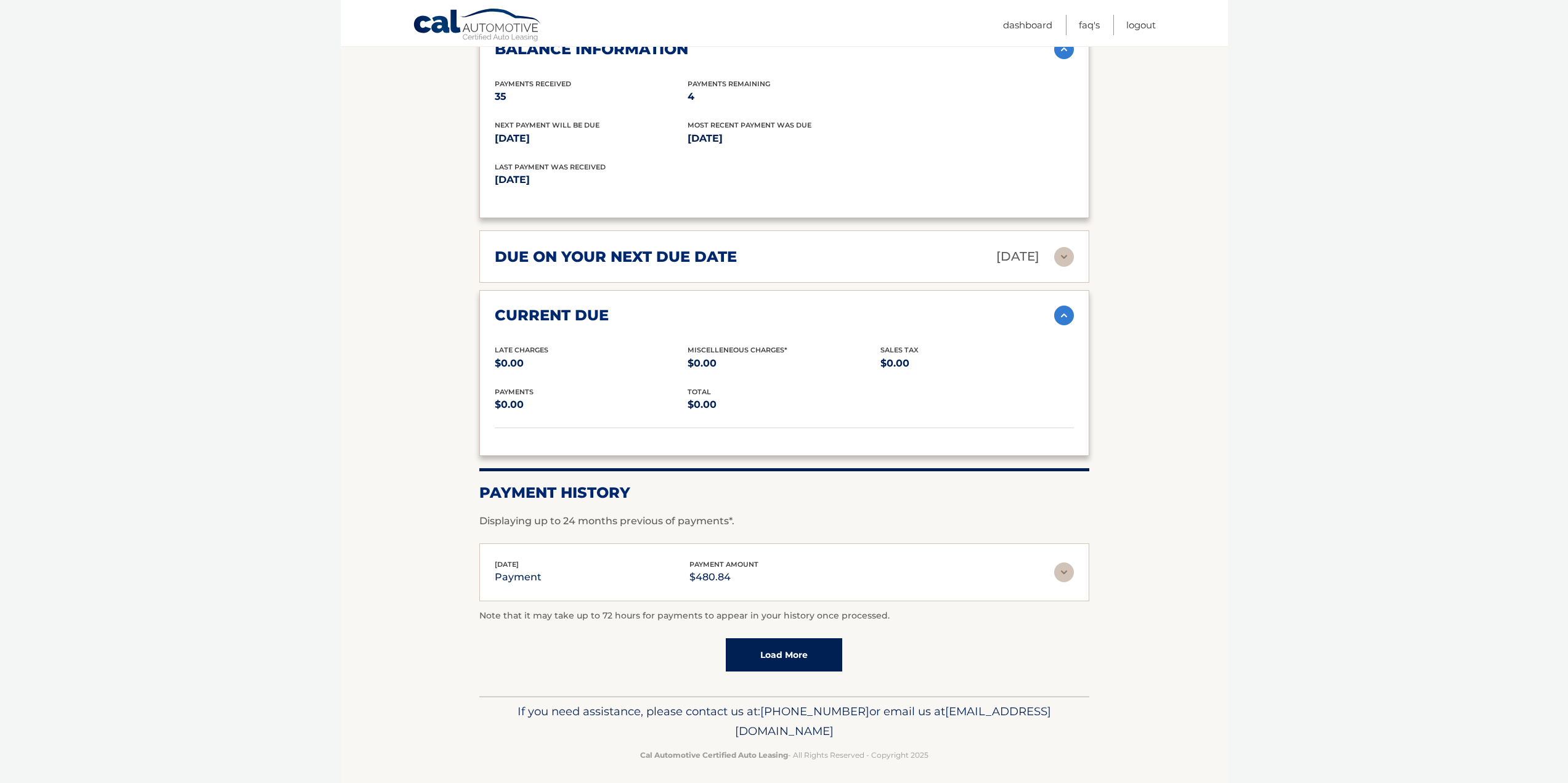
scroll to position [1543, 0]
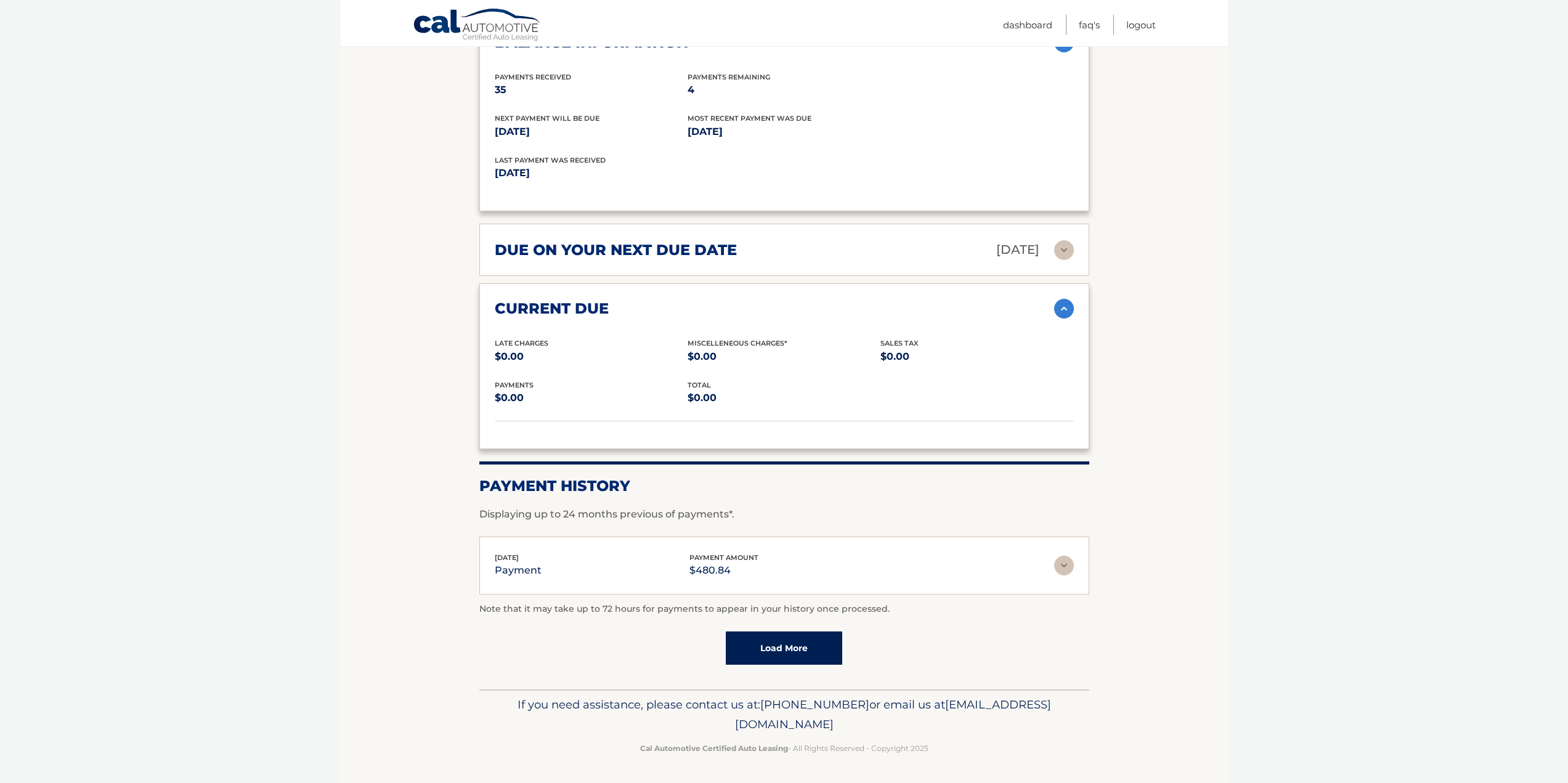
click at [1067, 568] on img at bounding box center [1063, 565] width 20 height 20
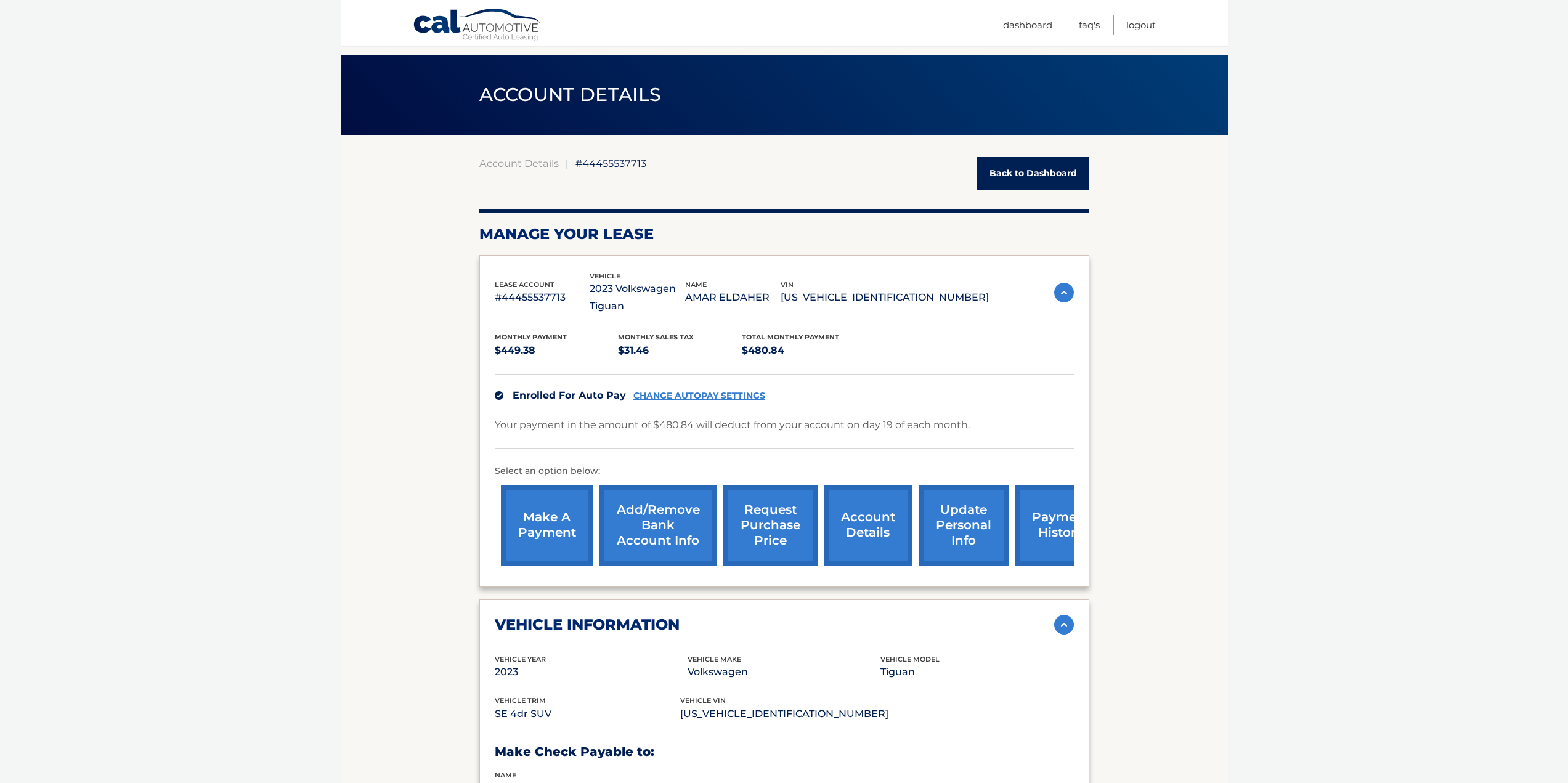
scroll to position [0, 0]
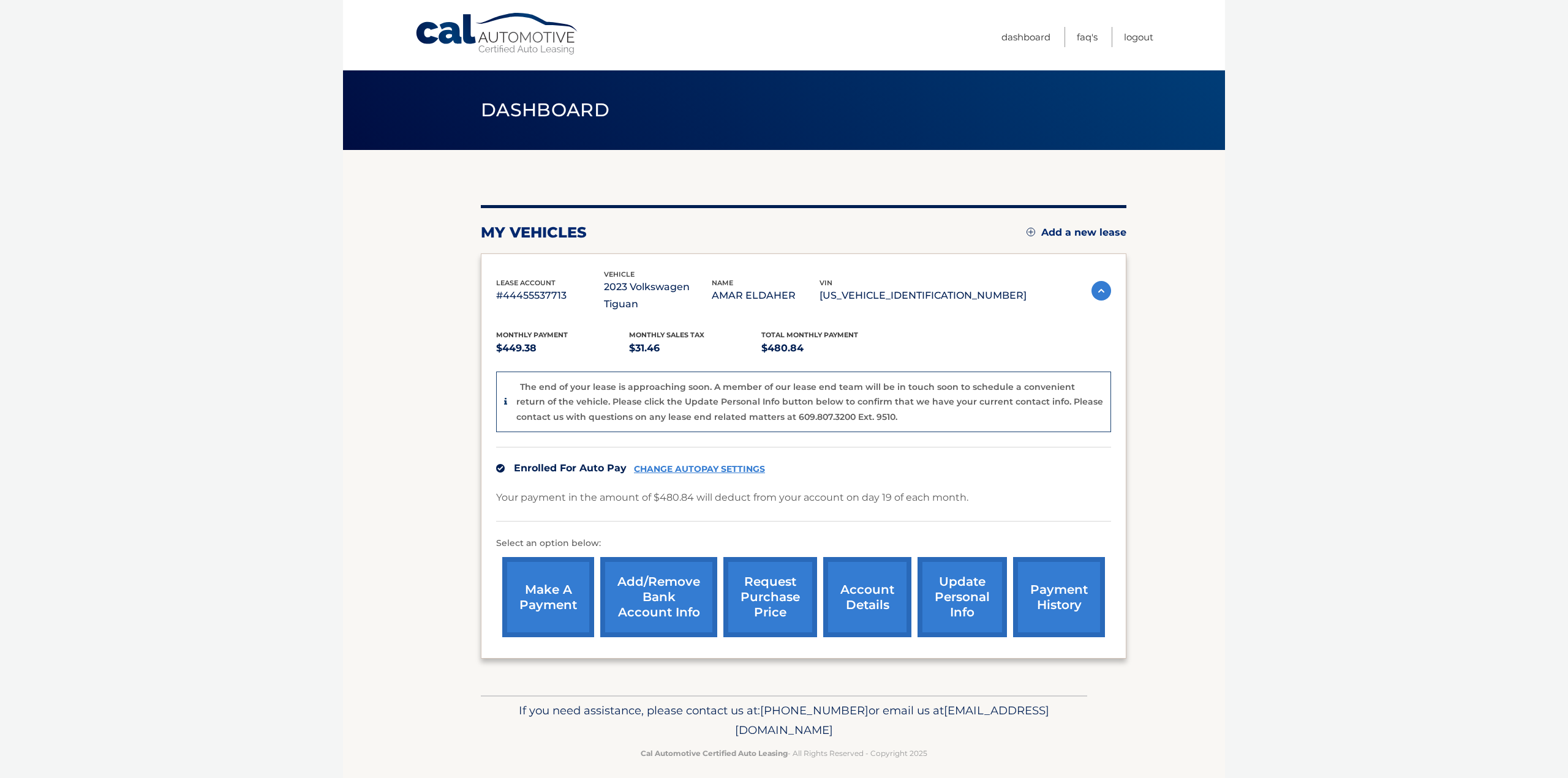
click at [744, 575] on link "request purchase price" at bounding box center [770, 597] width 94 height 81
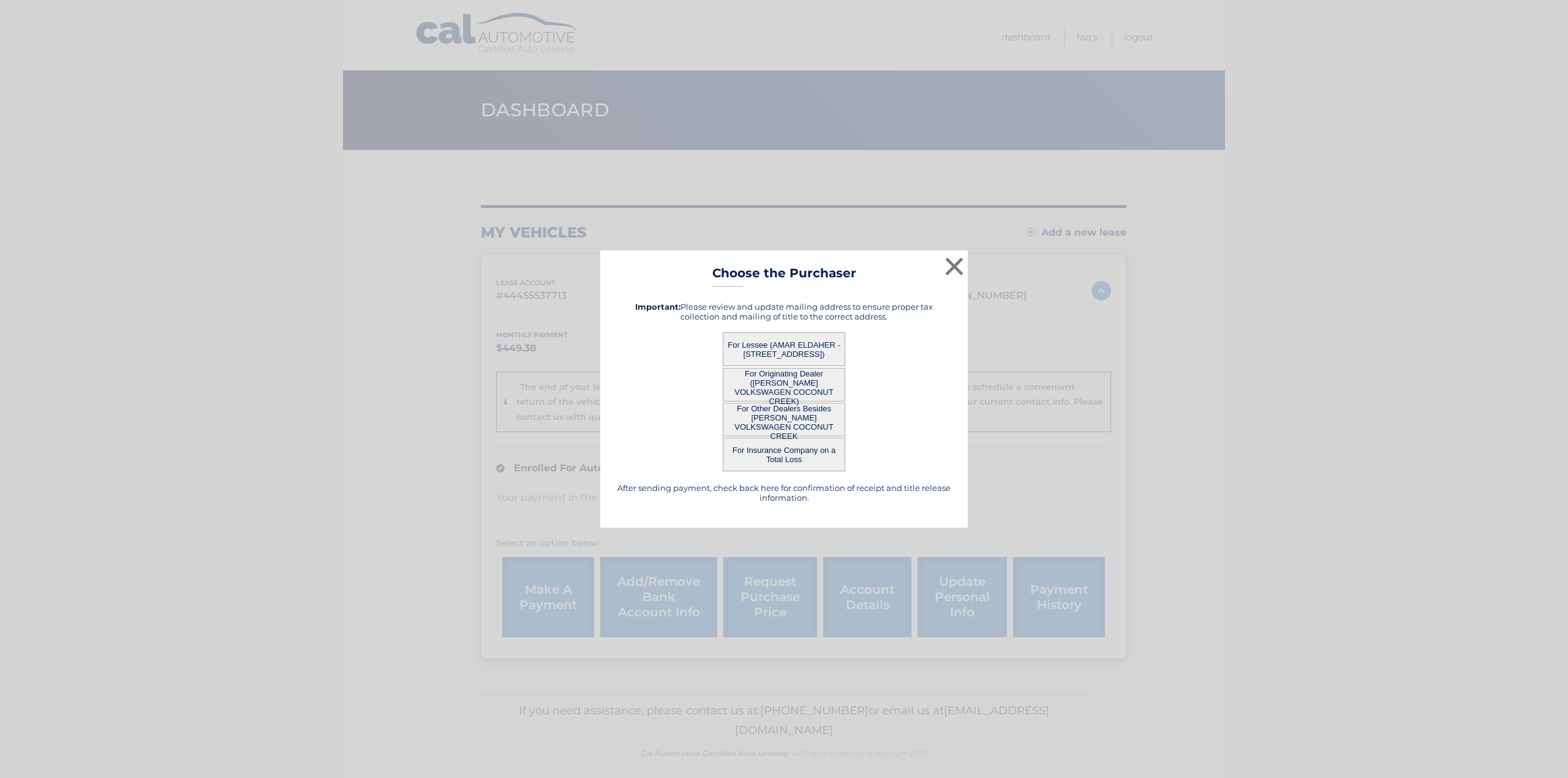
click at [759, 350] on button "For Lessee (AMAR ELDAHER - [STREET_ADDRESS])" at bounding box center [784, 349] width 122 height 34
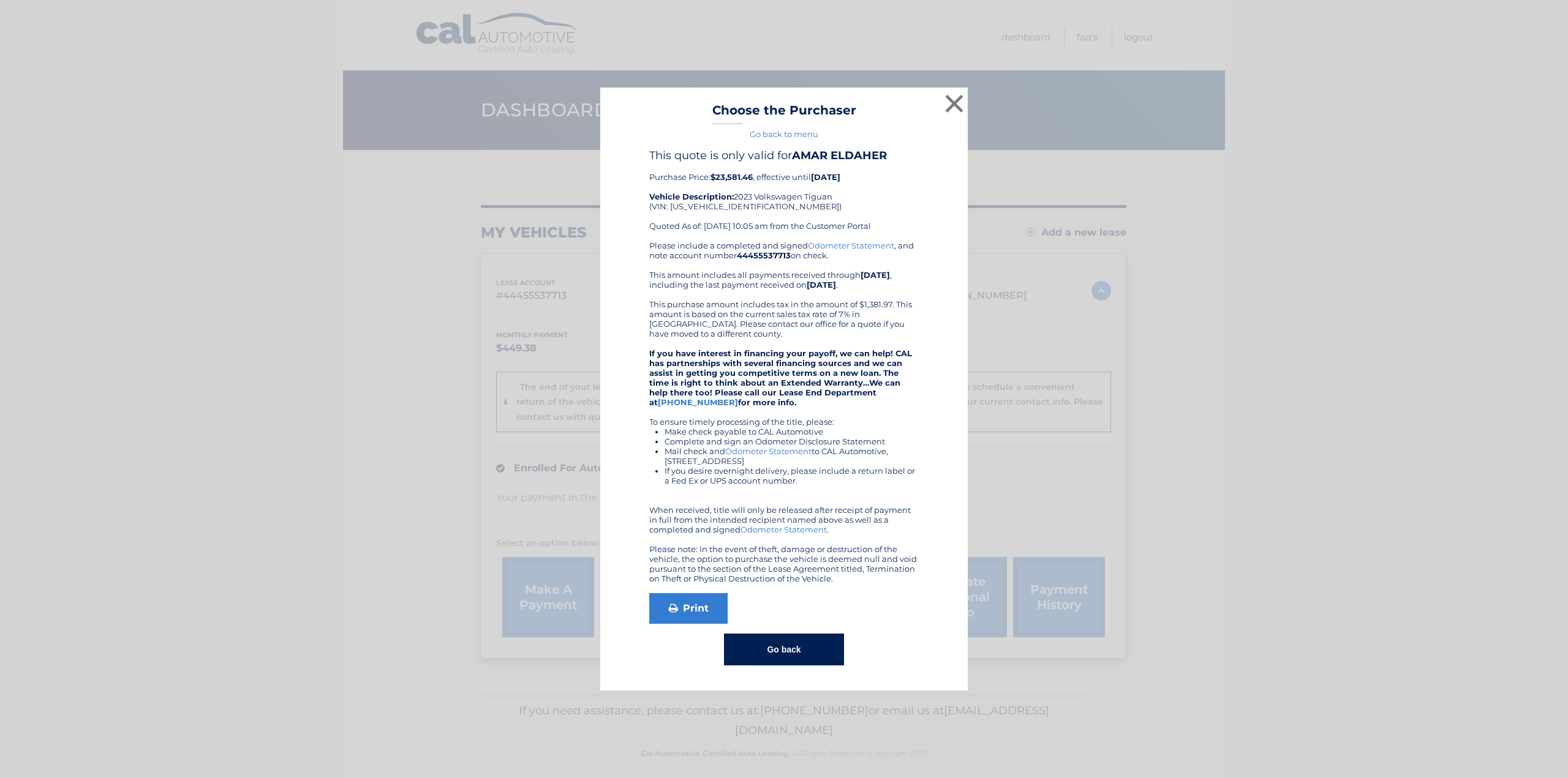
click at [707, 179] on div "This quote is only valid for AMAR ELDAHER Purchase Price: $23,581.46 , effectiv…" at bounding box center [784, 194] width 270 height 92
click at [954, 105] on button "×" at bounding box center [954, 103] width 24 height 24
